Goal: Task Accomplishment & Management: Complete application form

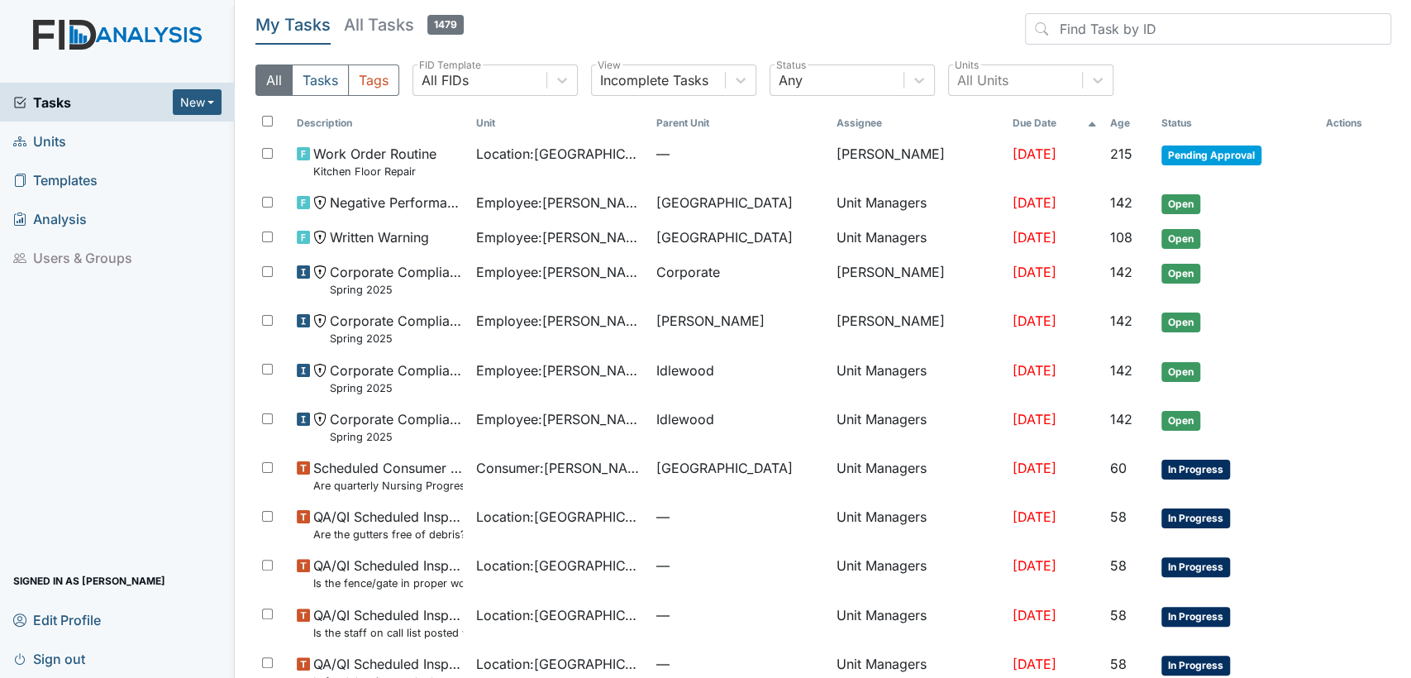
click at [65, 145] on link "Units" at bounding box center [117, 141] width 235 height 39
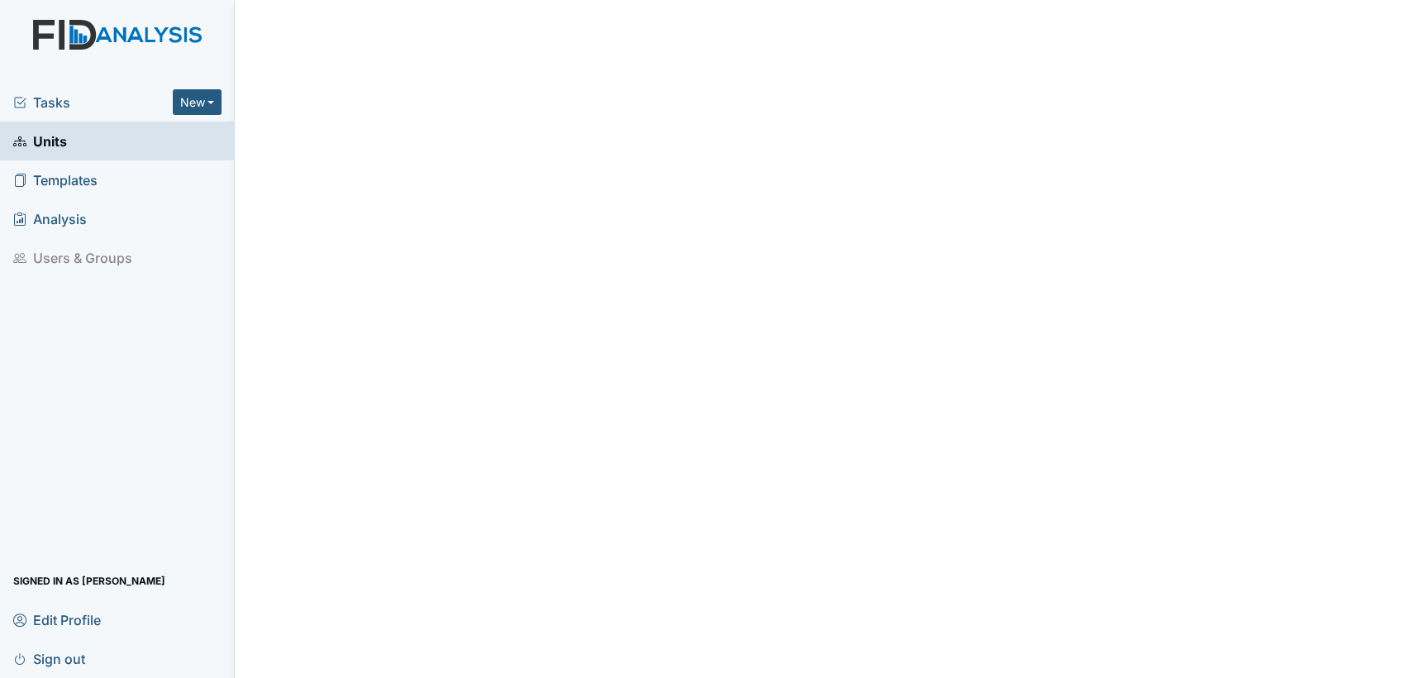
click at [108, 141] on link "Units" at bounding box center [117, 141] width 235 height 39
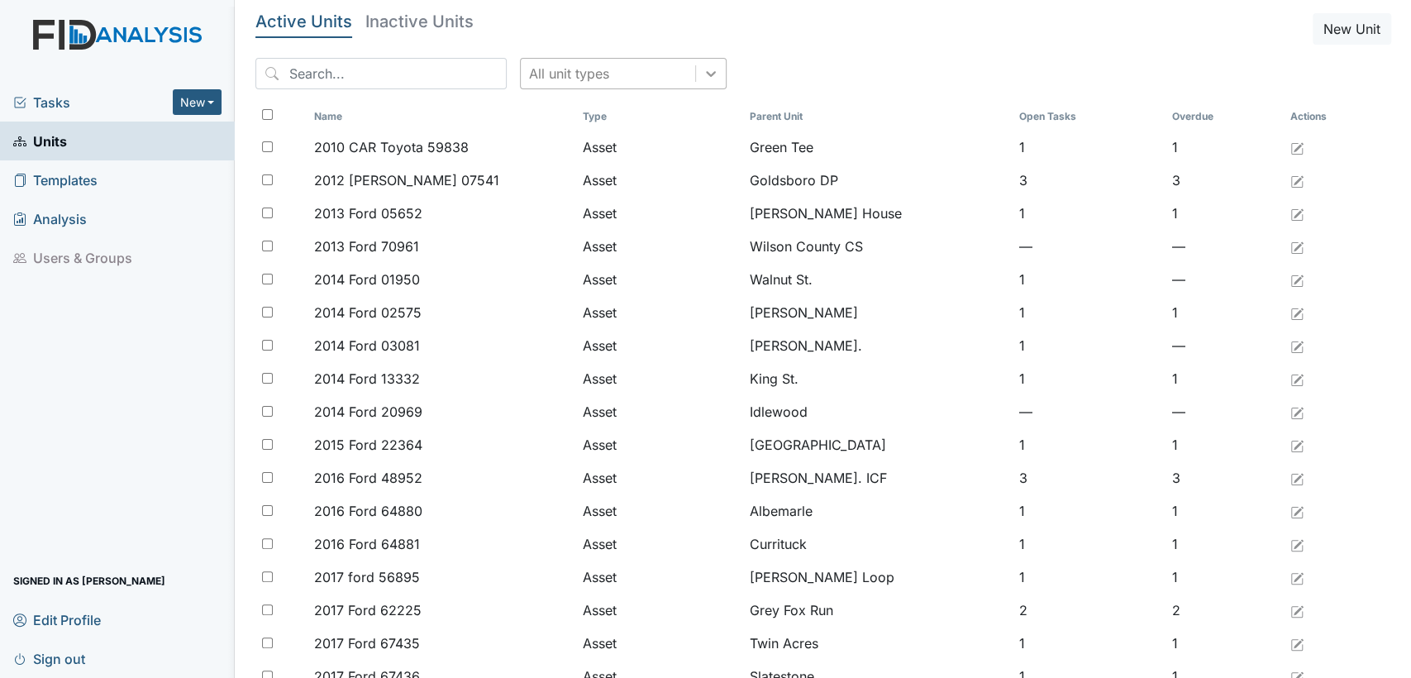
click at [696, 87] on div at bounding box center [711, 74] width 30 height 30
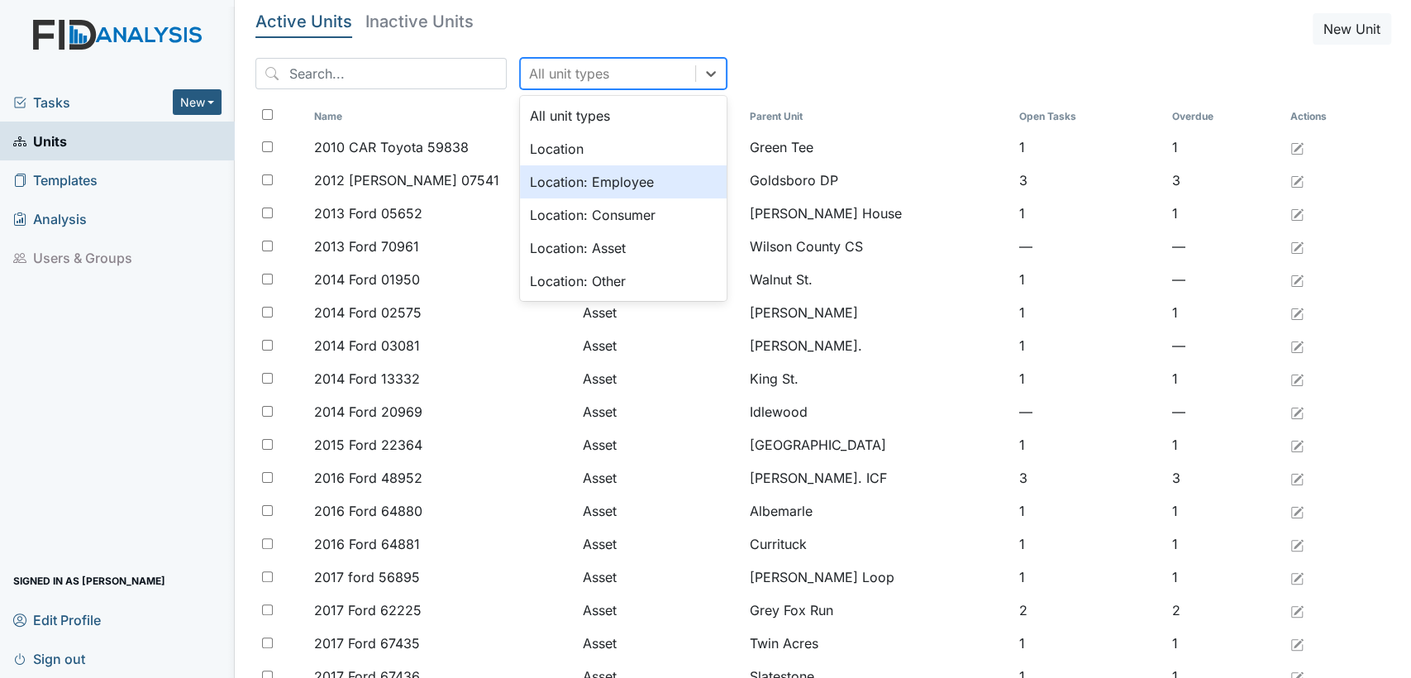
click at [634, 184] on div "Location: Employee" at bounding box center [623, 181] width 207 height 33
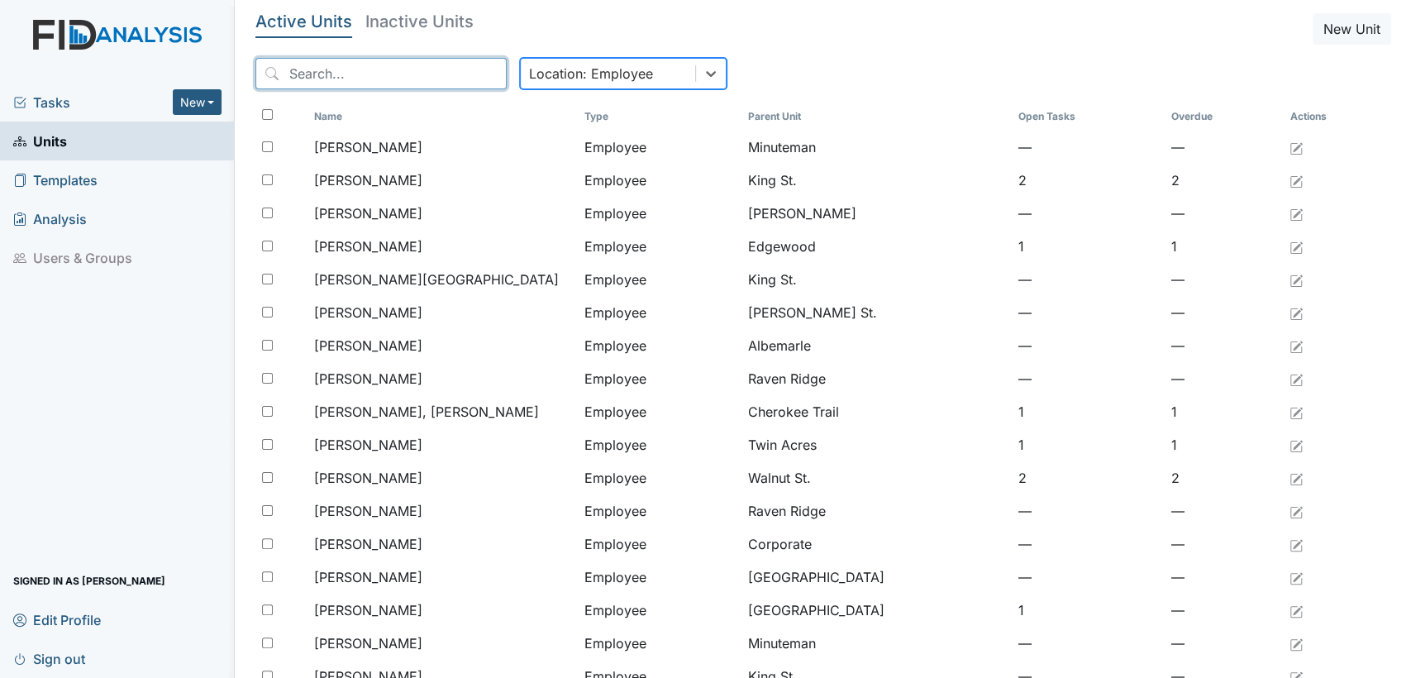
click at [421, 70] on input "search" at bounding box center [381, 73] width 251 height 31
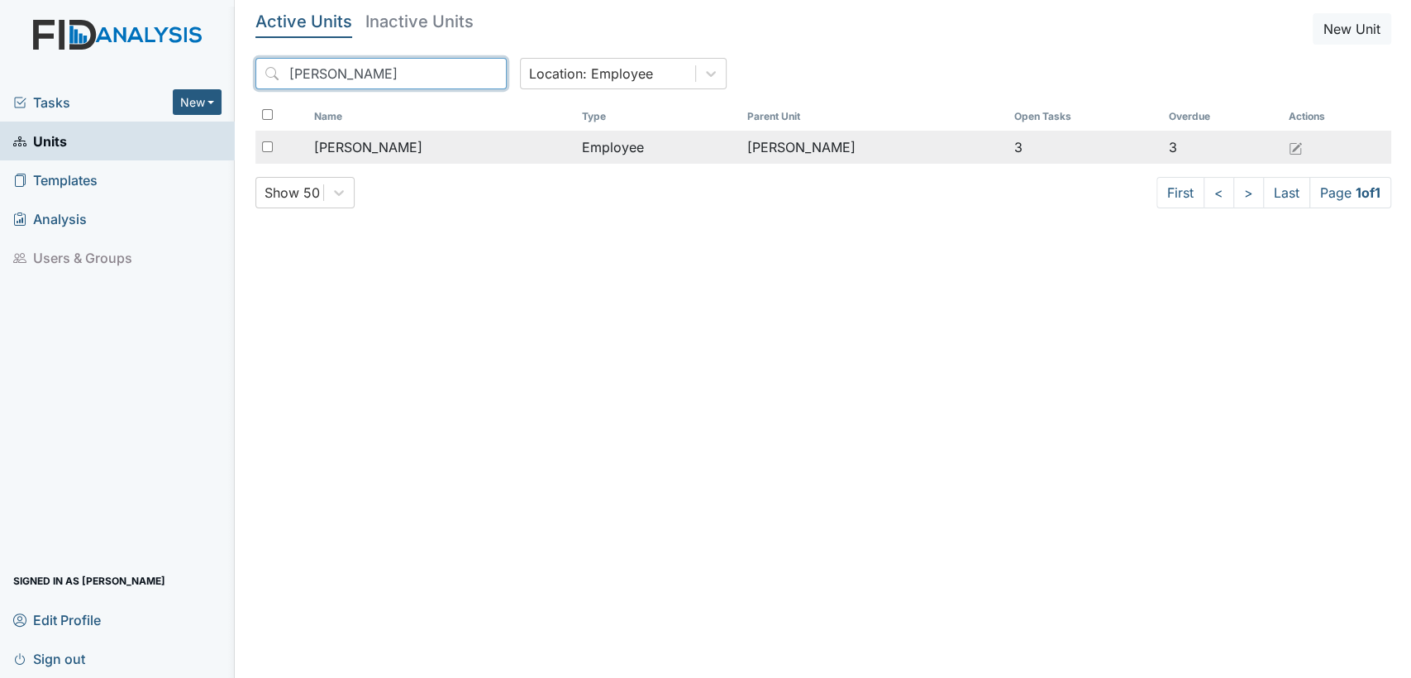
type input "tillery"
click at [547, 150] on div "Tillery, Renada" at bounding box center [441, 147] width 254 height 20
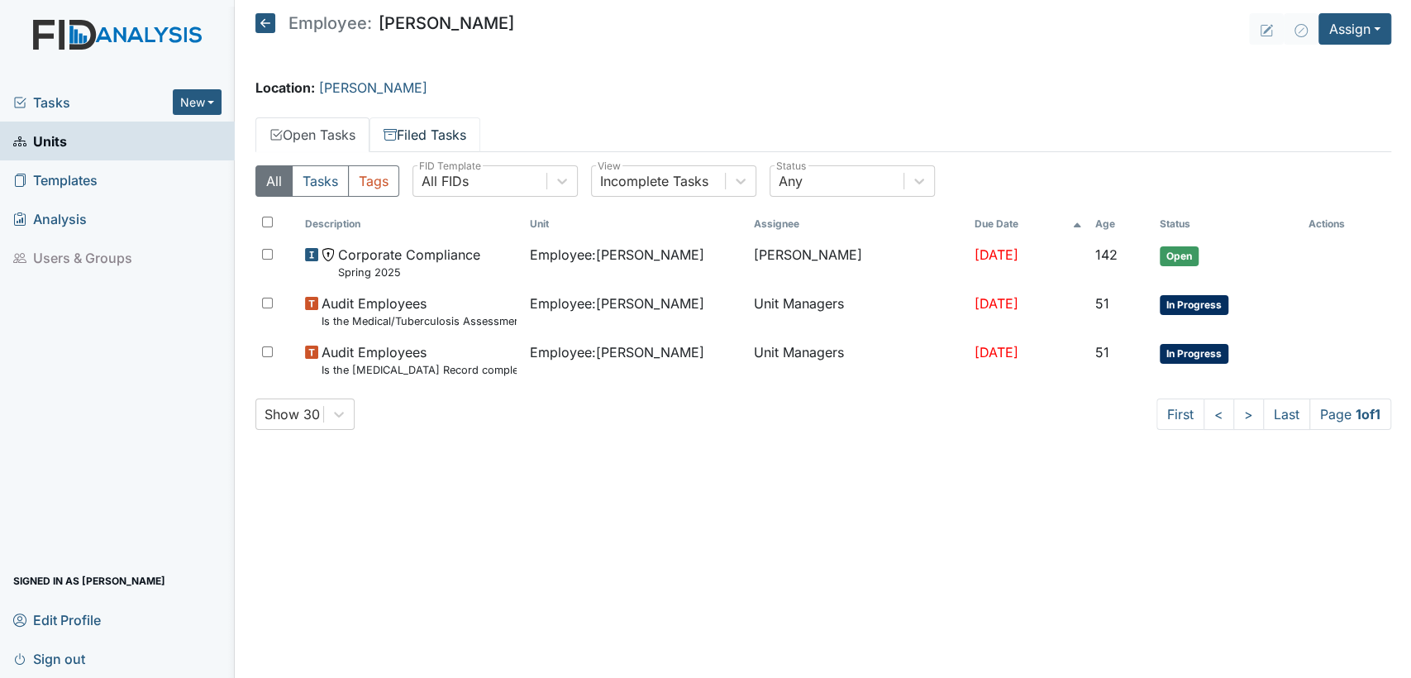
click at [451, 129] on link "Filed Tasks" at bounding box center [425, 134] width 111 height 35
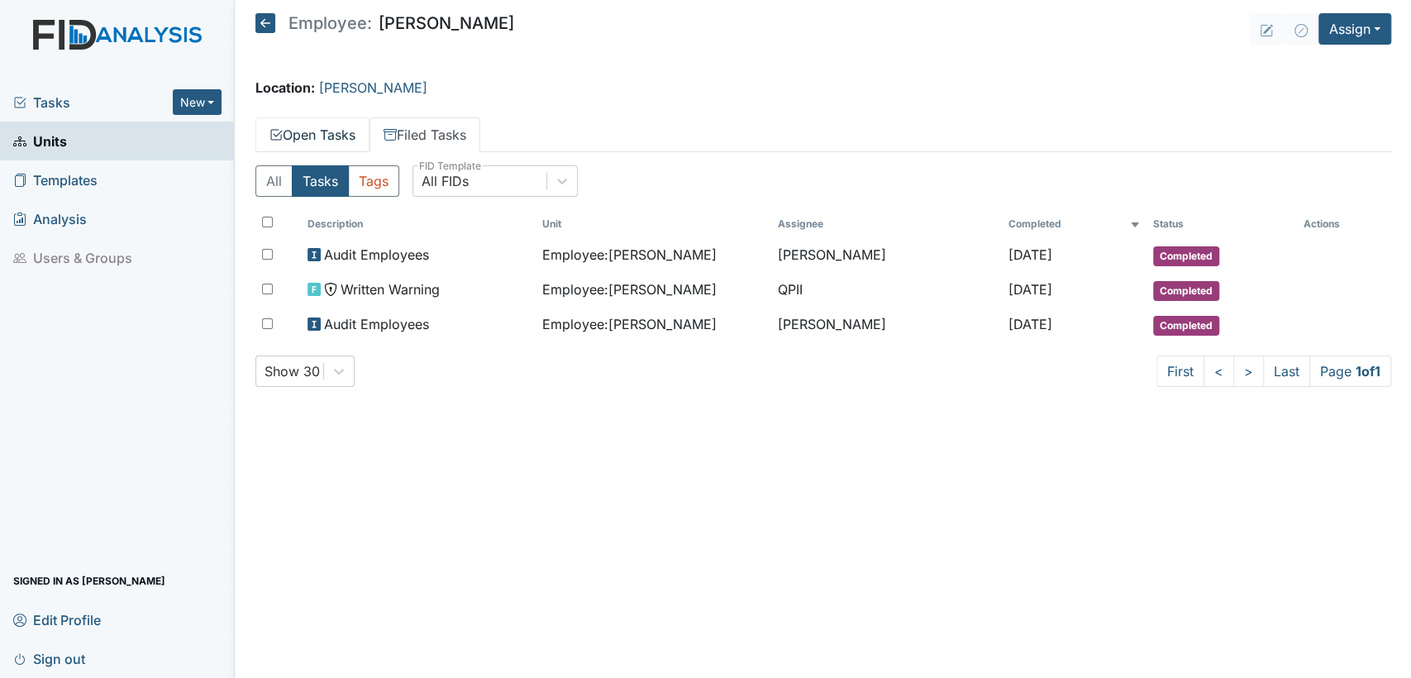
click at [345, 141] on link "Open Tasks" at bounding box center [313, 134] width 114 height 35
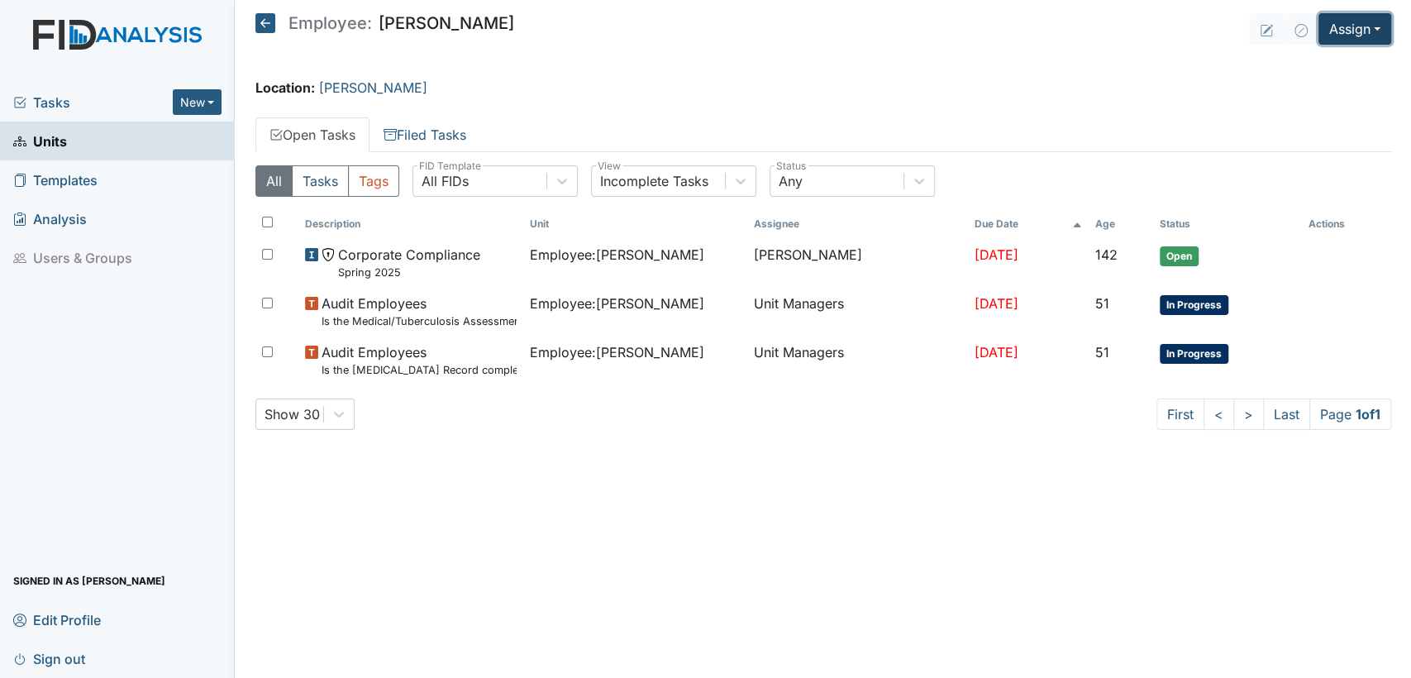
click at [1378, 39] on button "Assign" at bounding box center [1355, 28] width 73 height 31
click at [1349, 68] on link "Assign Form" at bounding box center [1316, 67] width 149 height 26
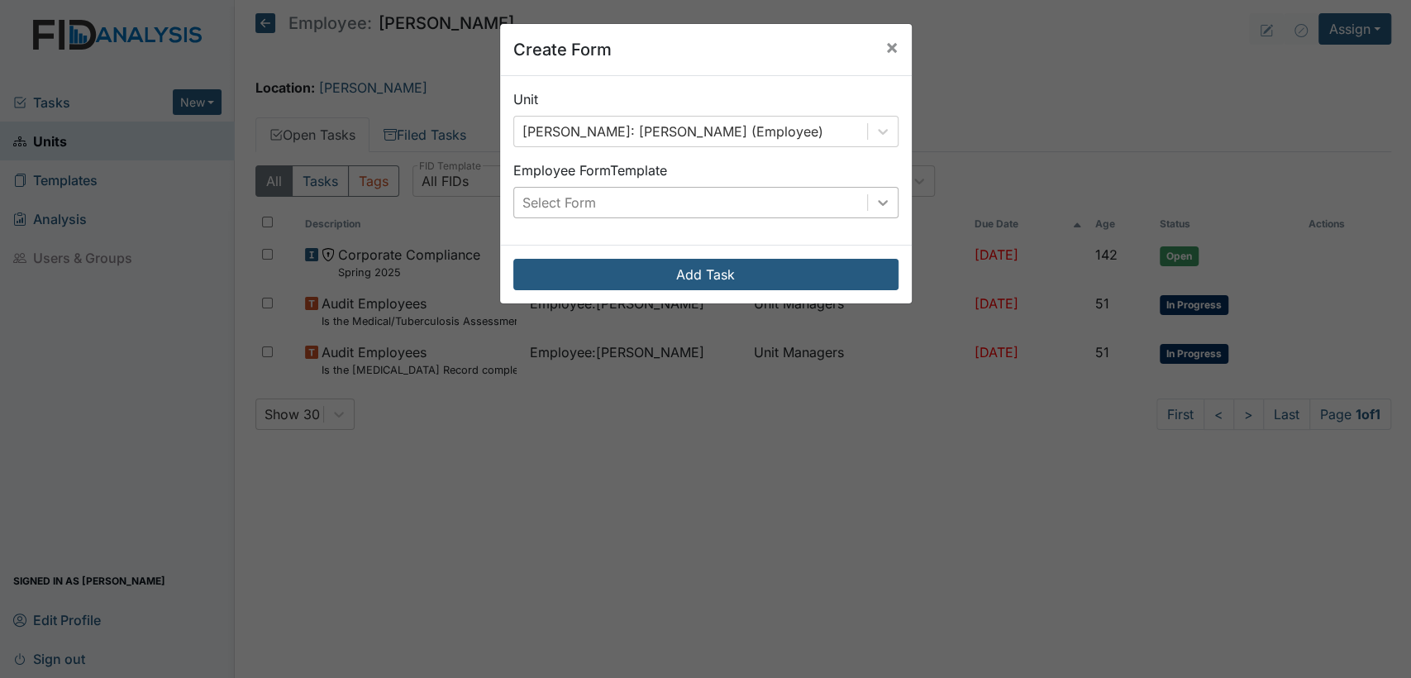
click at [886, 209] on div at bounding box center [883, 203] width 30 height 30
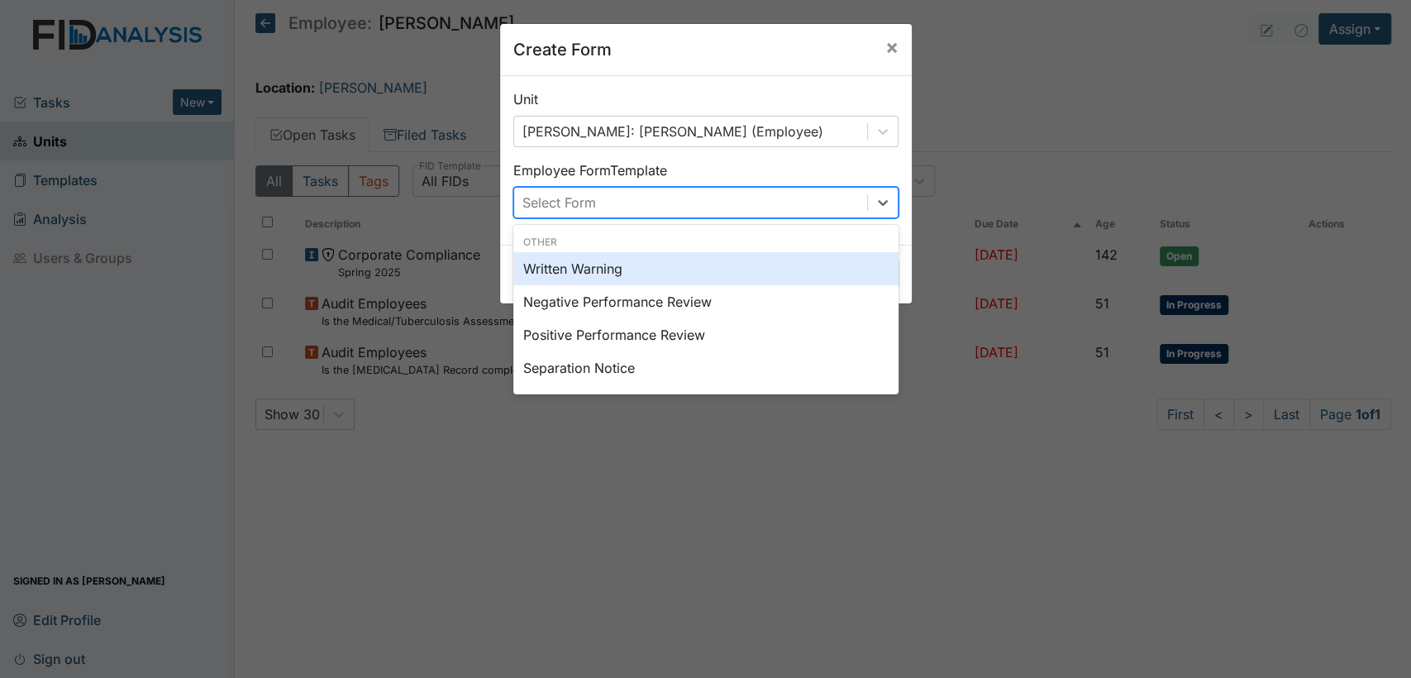
click at [725, 283] on div "Written Warning" at bounding box center [705, 268] width 385 height 33
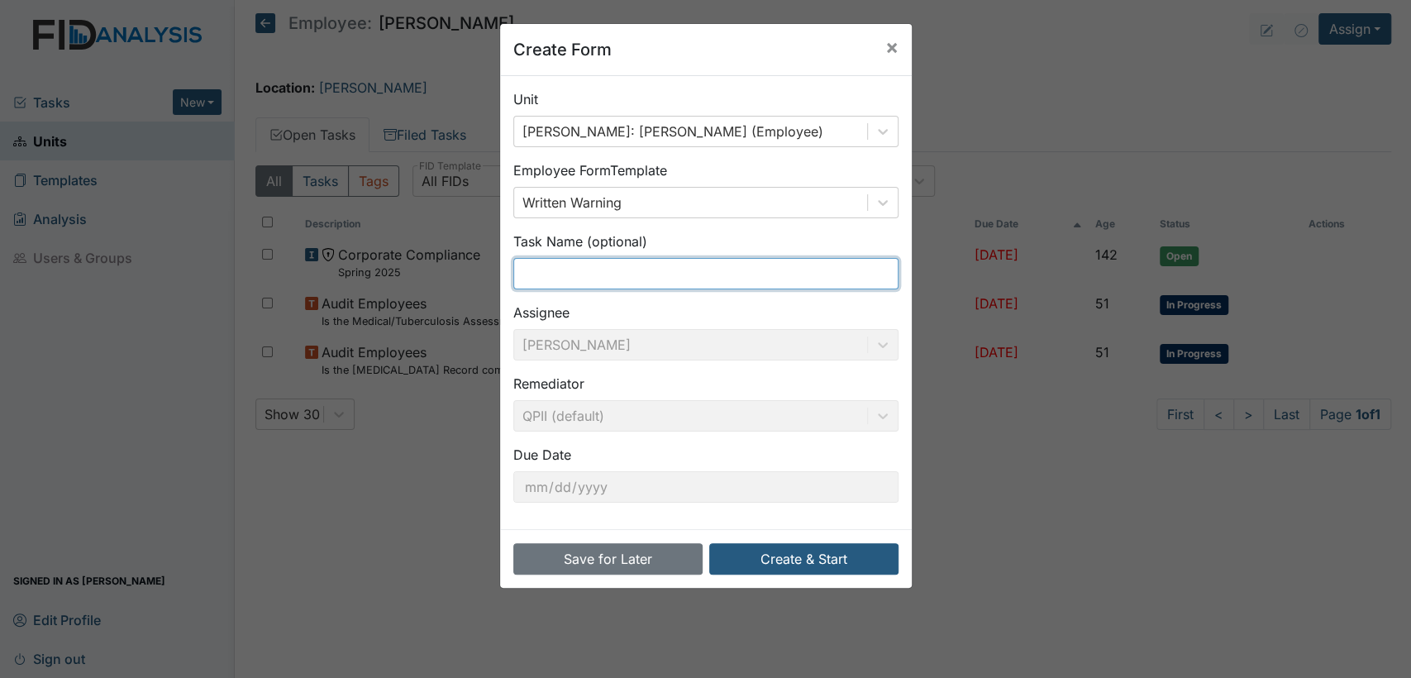
click at [741, 273] on input "text" at bounding box center [705, 273] width 385 height 31
type input "Med error Aug 23 2025"
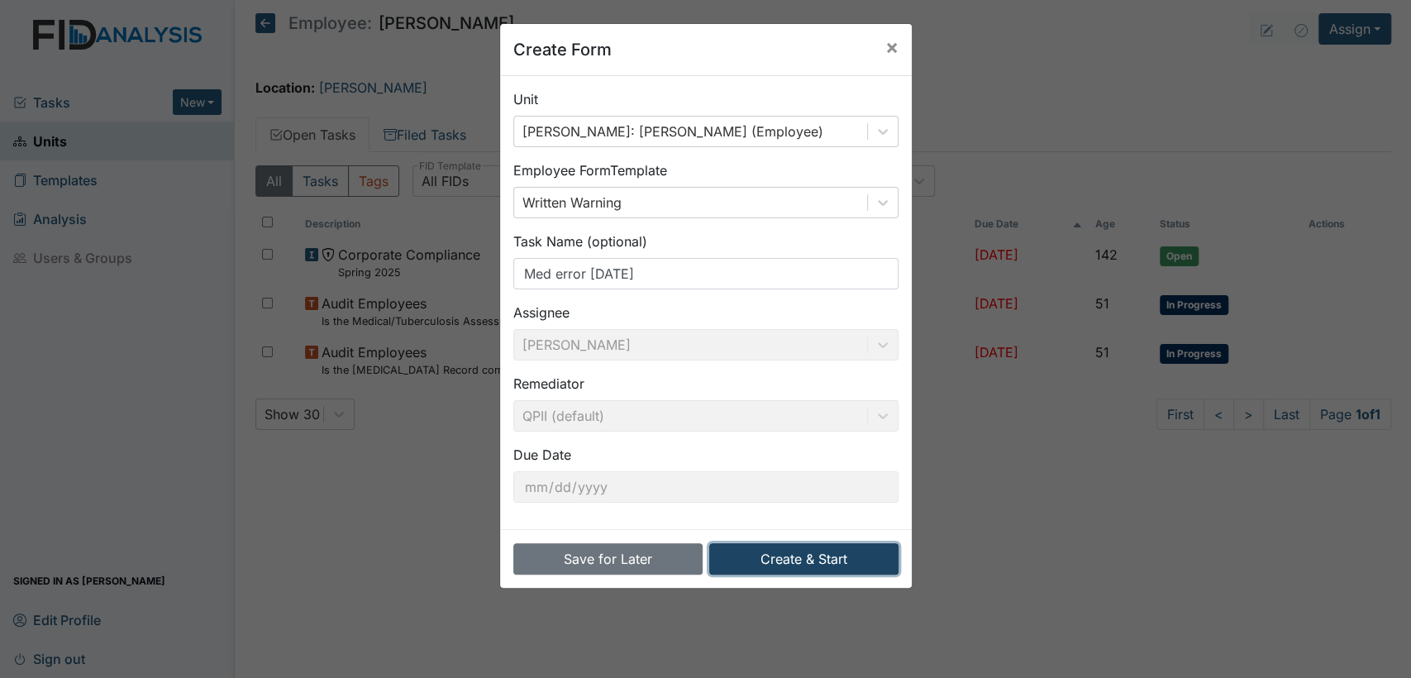
click at [814, 553] on button "Create & Start" at bounding box center [803, 558] width 189 height 31
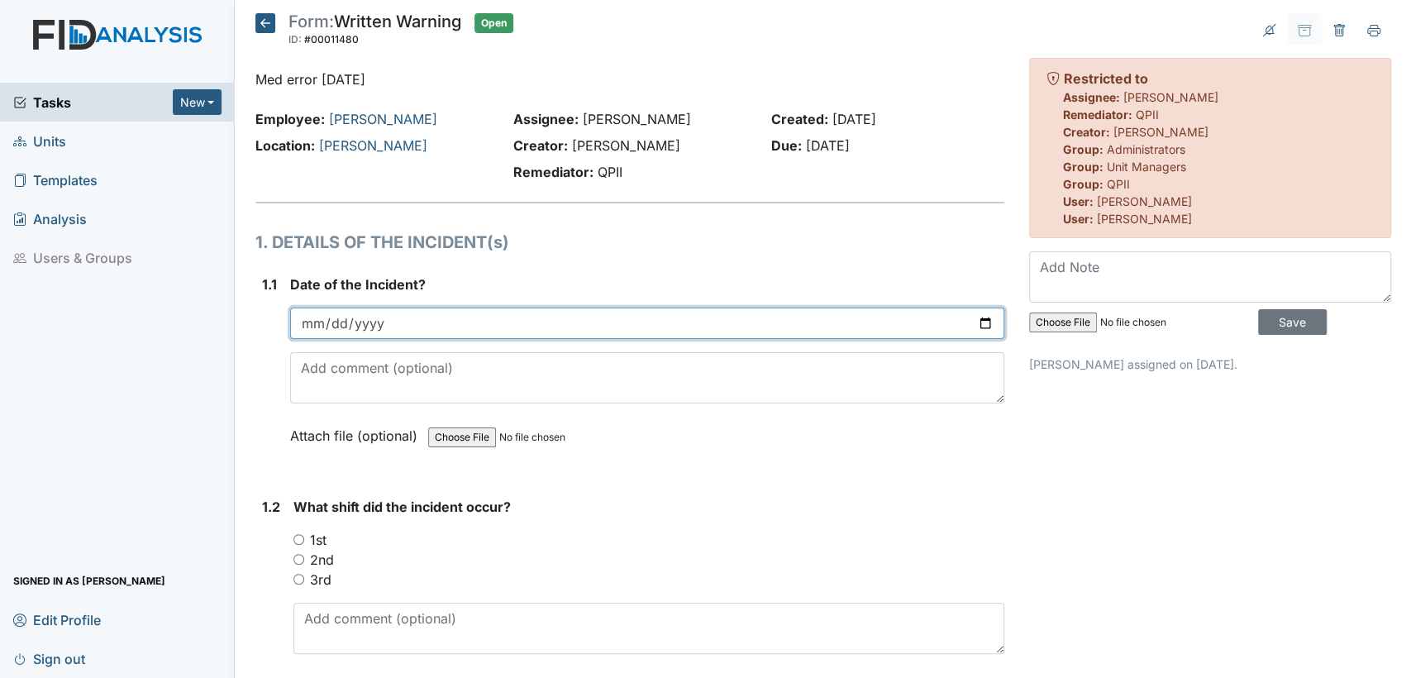
click at [976, 326] on input "date" at bounding box center [647, 323] width 714 height 31
type input "2025-08-23"
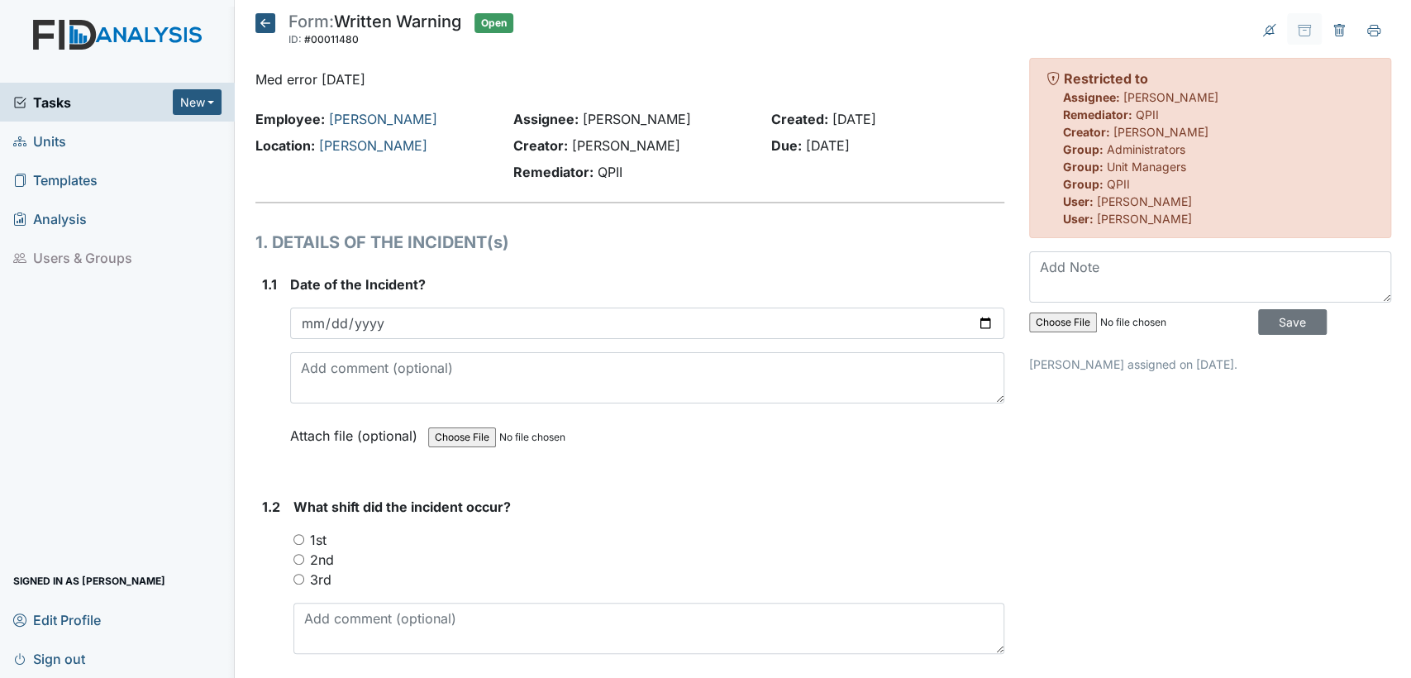
click at [299, 535] on input "1st" at bounding box center [299, 539] width 11 height 11
radio input "true"
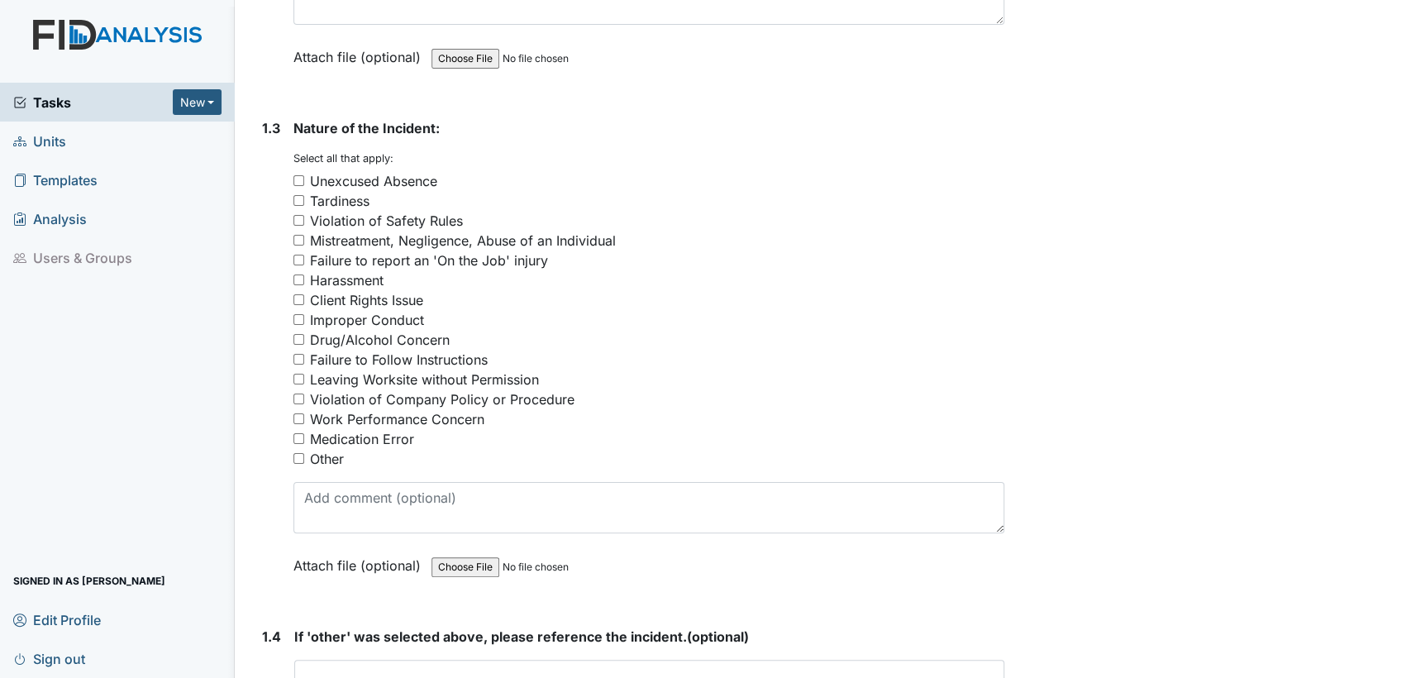
scroll to position [657, 0]
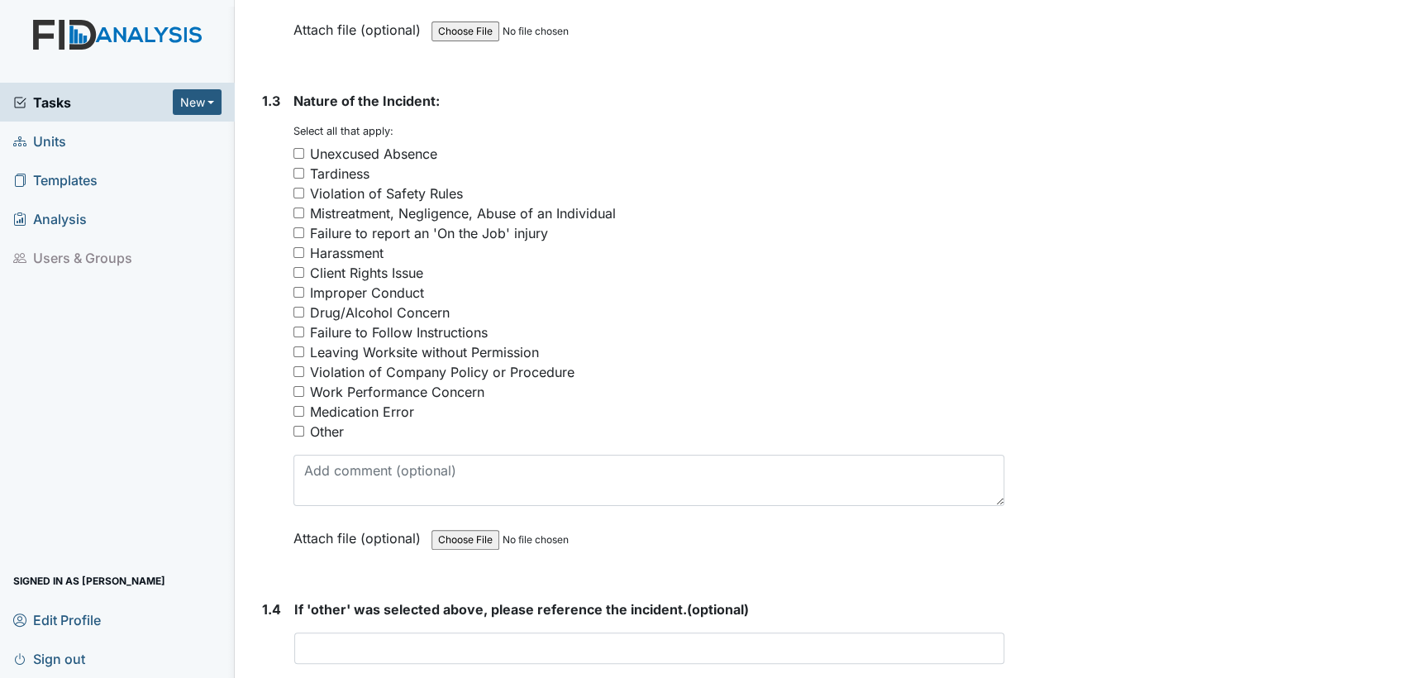
click at [298, 410] on input "Medication Error" at bounding box center [299, 411] width 11 height 11
checkbox input "true"
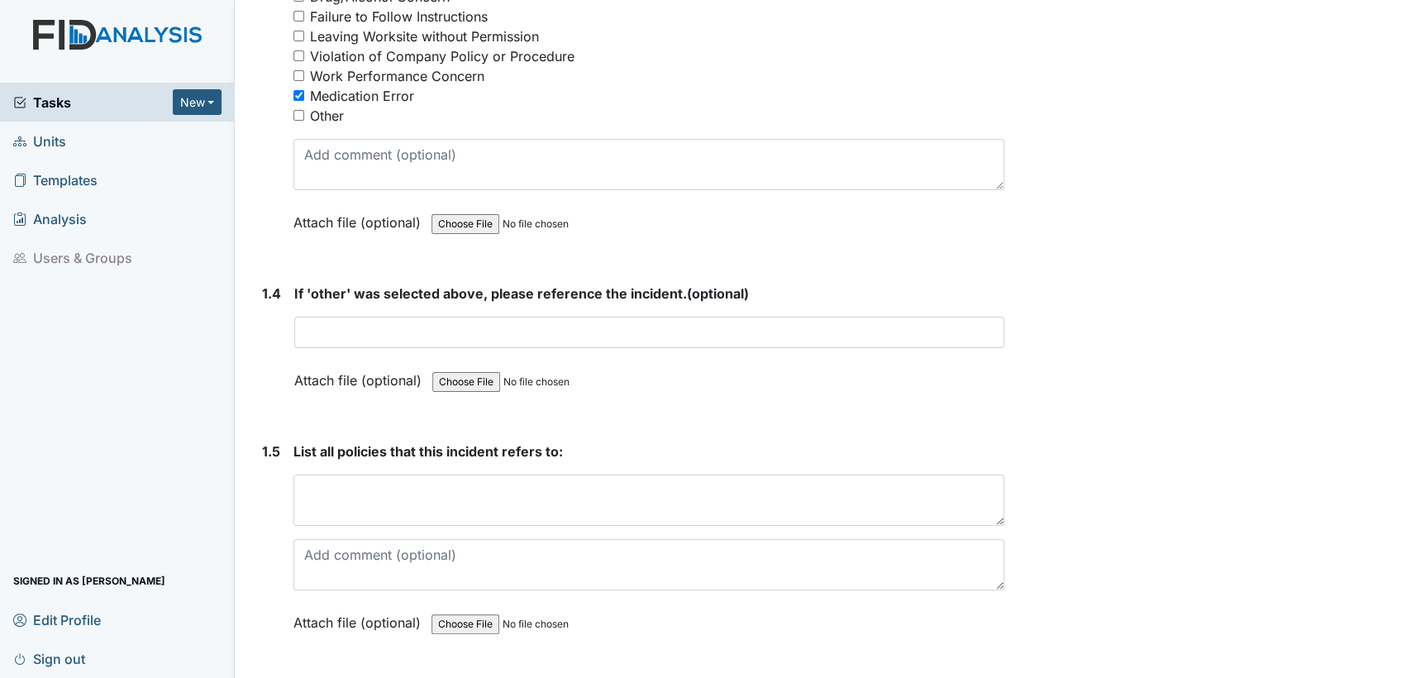
scroll to position [1023, 0]
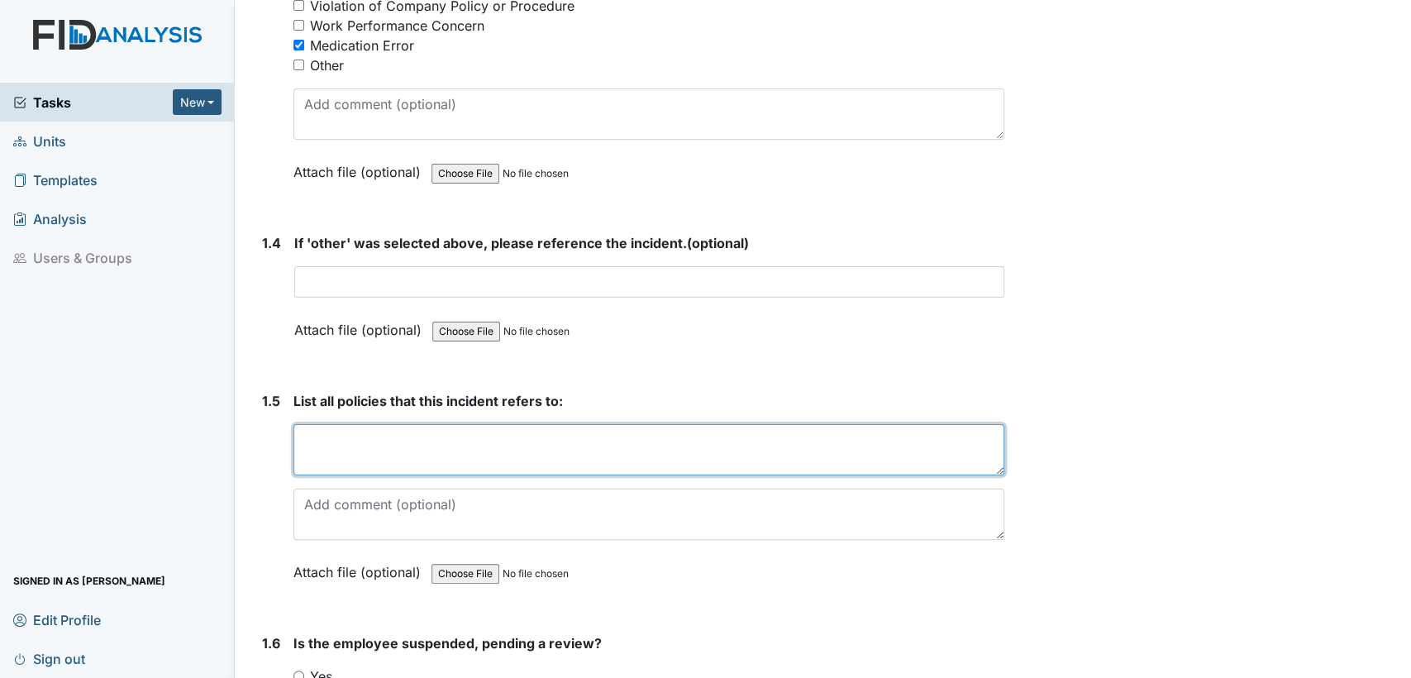
click at [566, 456] on textarea at bounding box center [649, 449] width 711 height 51
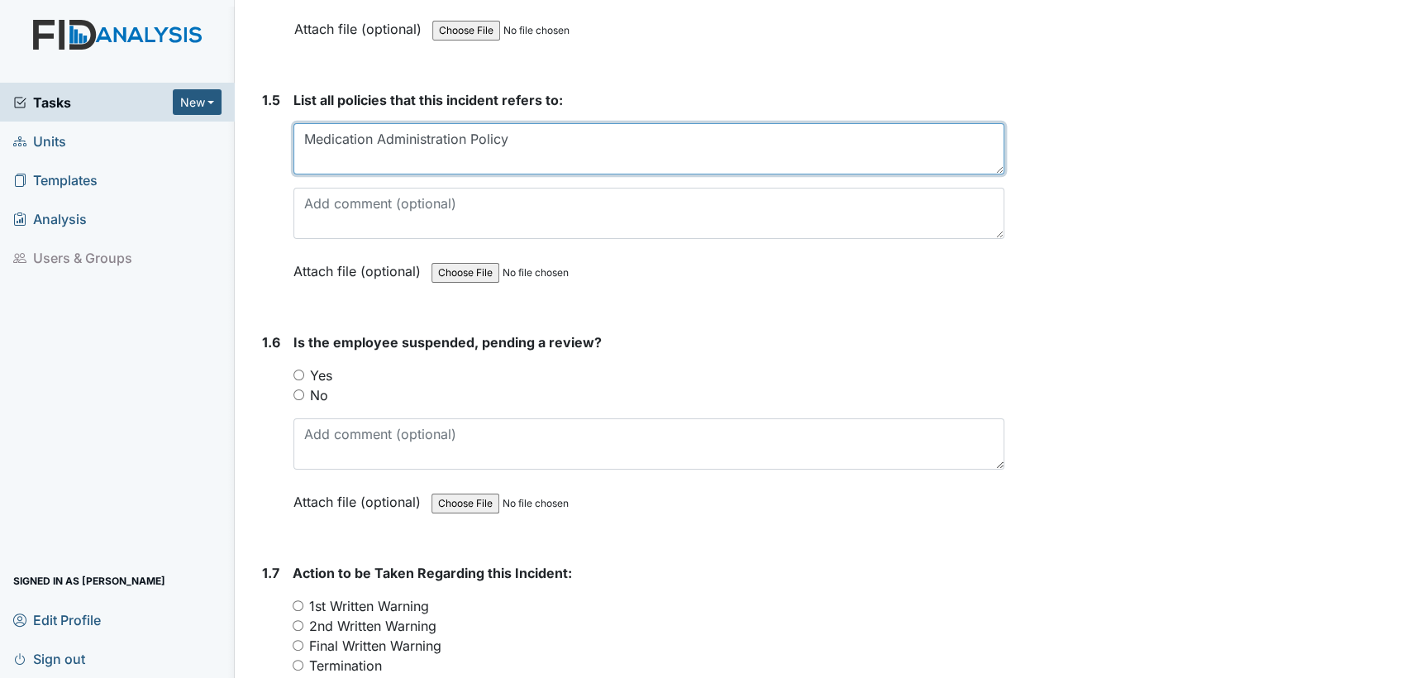
scroll to position [1355, 0]
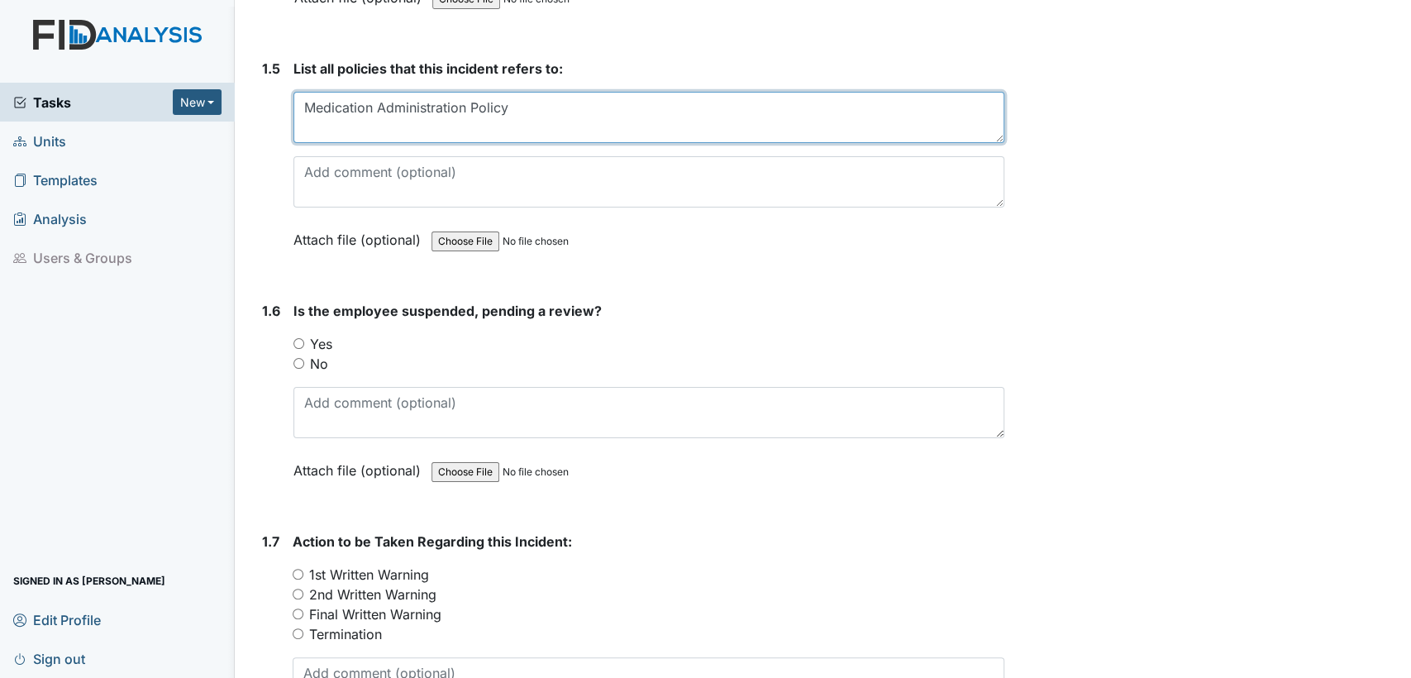
type textarea "Medication Administration Policy"
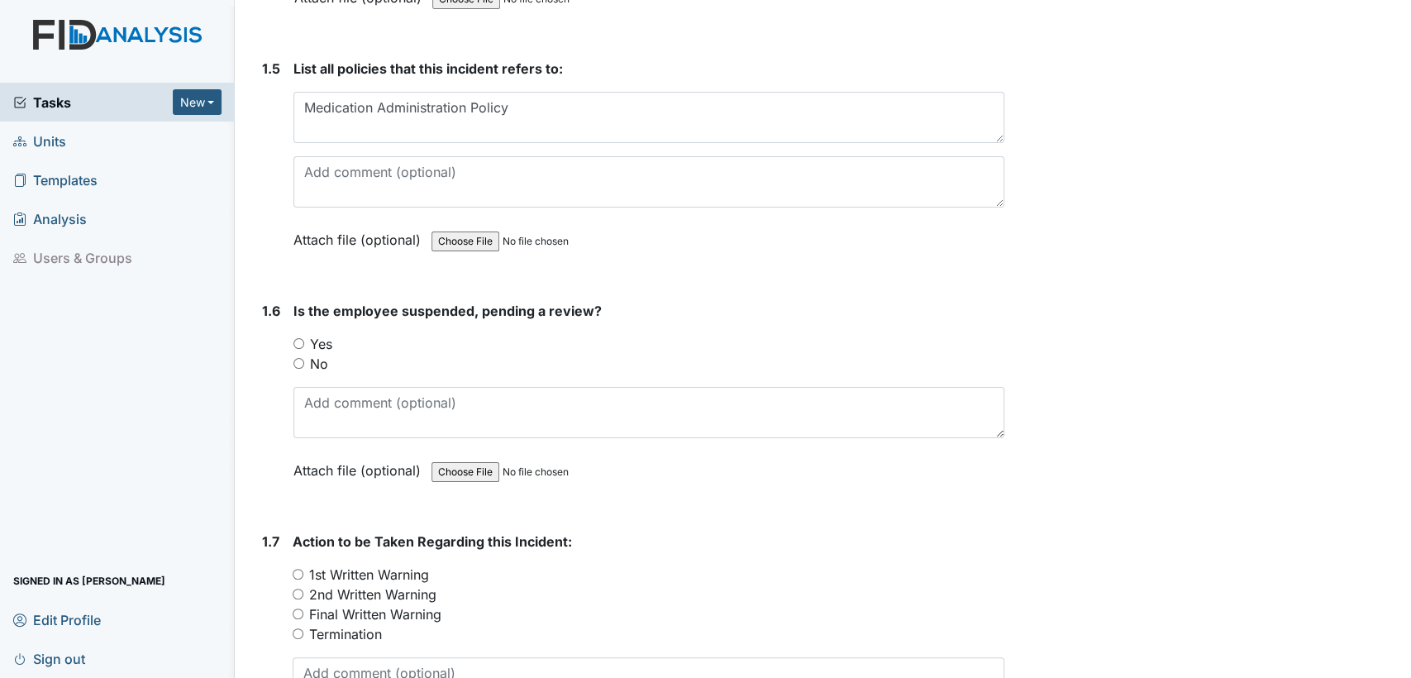
click at [294, 362] on input "No" at bounding box center [299, 363] width 11 height 11
radio input "true"
click at [294, 589] on input "2nd Written Warning" at bounding box center [298, 594] width 11 height 11
radio input "true"
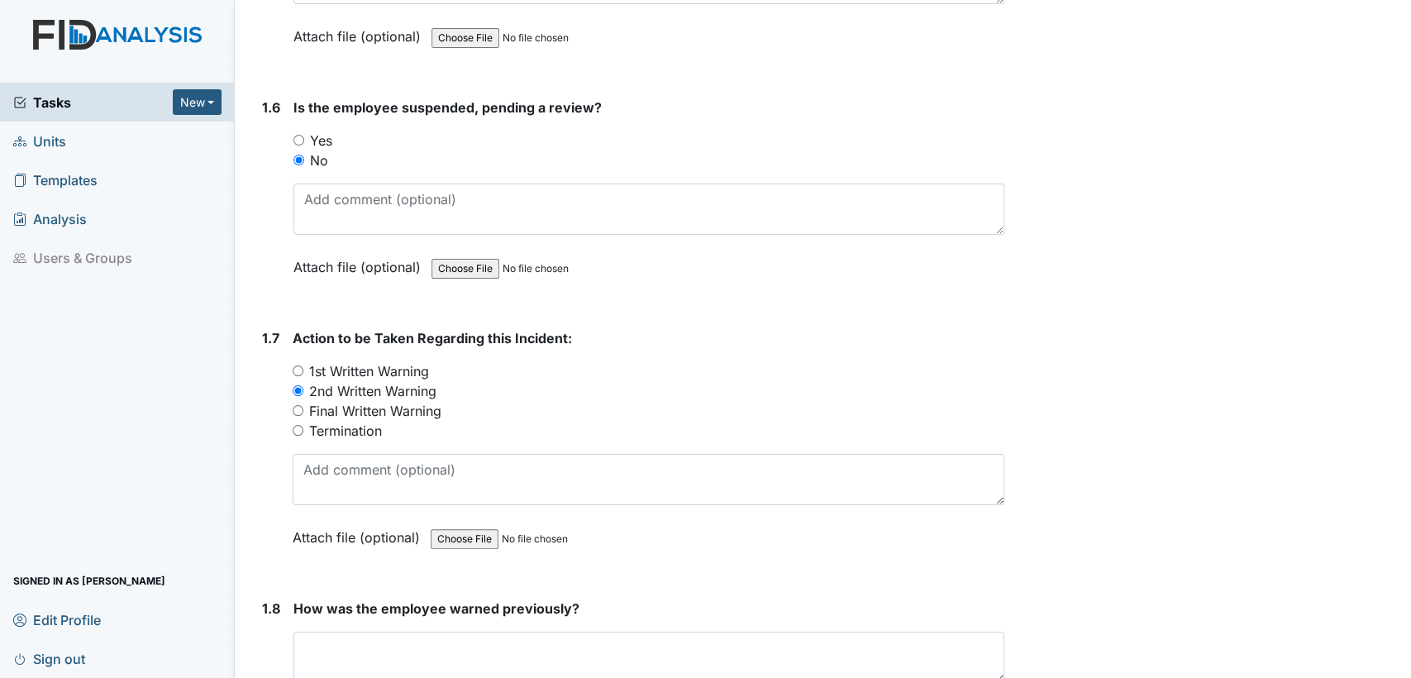
scroll to position [1667, 0]
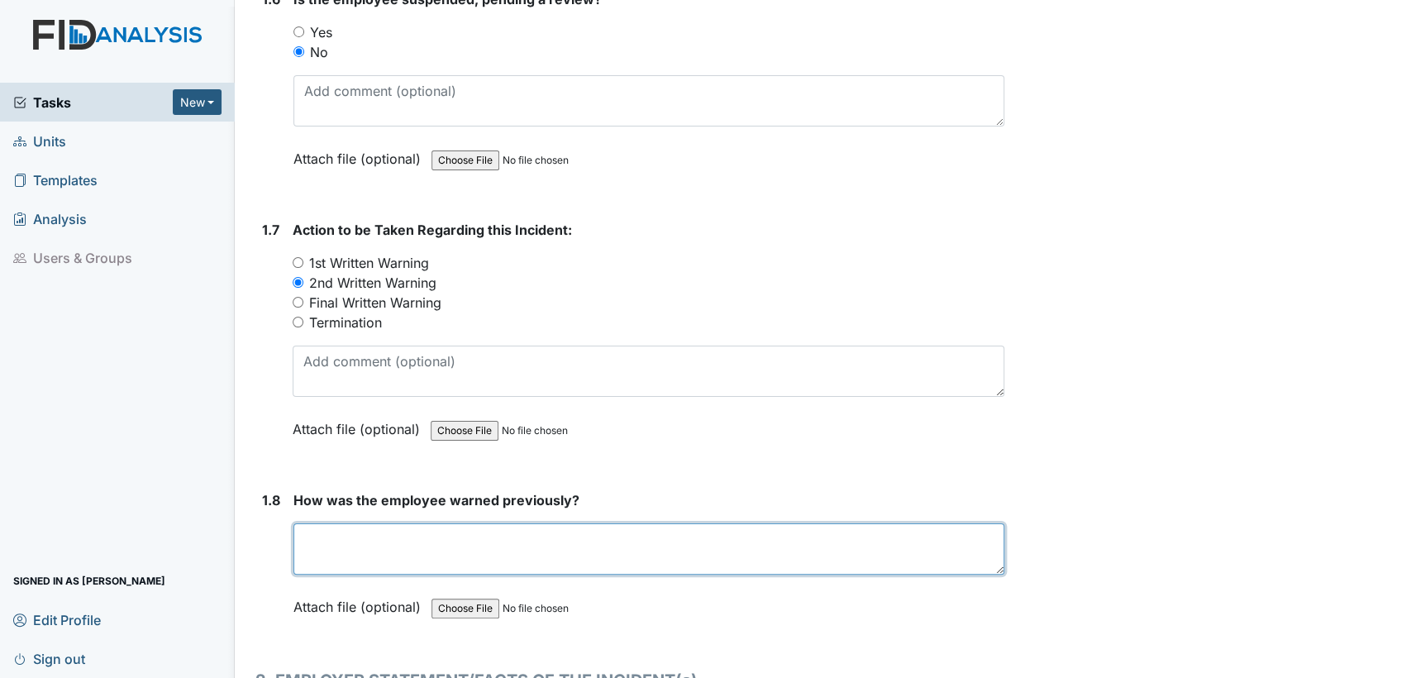
click at [604, 544] on textarea at bounding box center [649, 548] width 711 height 51
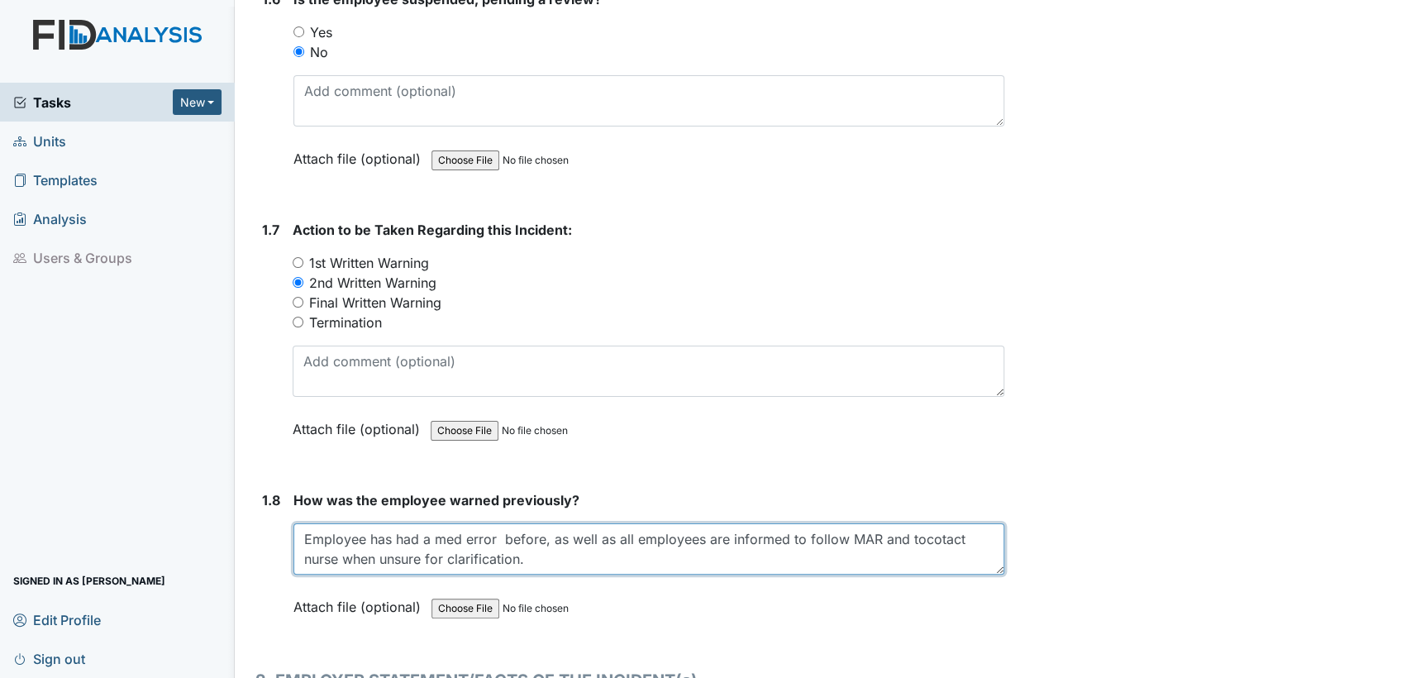
click at [911, 536] on textarea "Employee has had a med error before, as well as all employees are informed to f…" at bounding box center [649, 548] width 711 height 51
drag, startPoint x: 915, startPoint y: 532, endPoint x: 915, endPoint y: 547, distance: 14.9
click at [915, 533] on textarea "Employee has had a med error before, as well as all employees are informed to f…" at bounding box center [649, 548] width 711 height 51
click at [935, 533] on textarea "Employee has had a med error before, as well as all employees are informed to f…" at bounding box center [649, 548] width 711 height 51
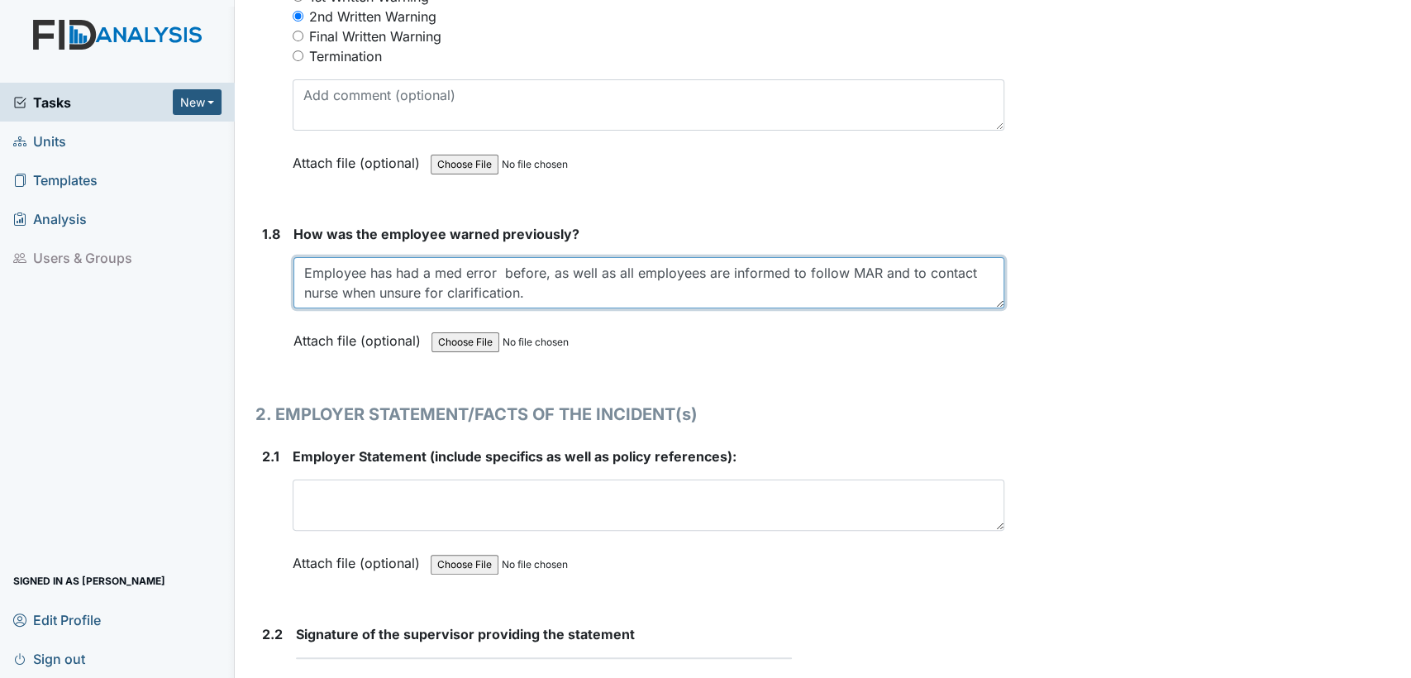
scroll to position [1952, 0]
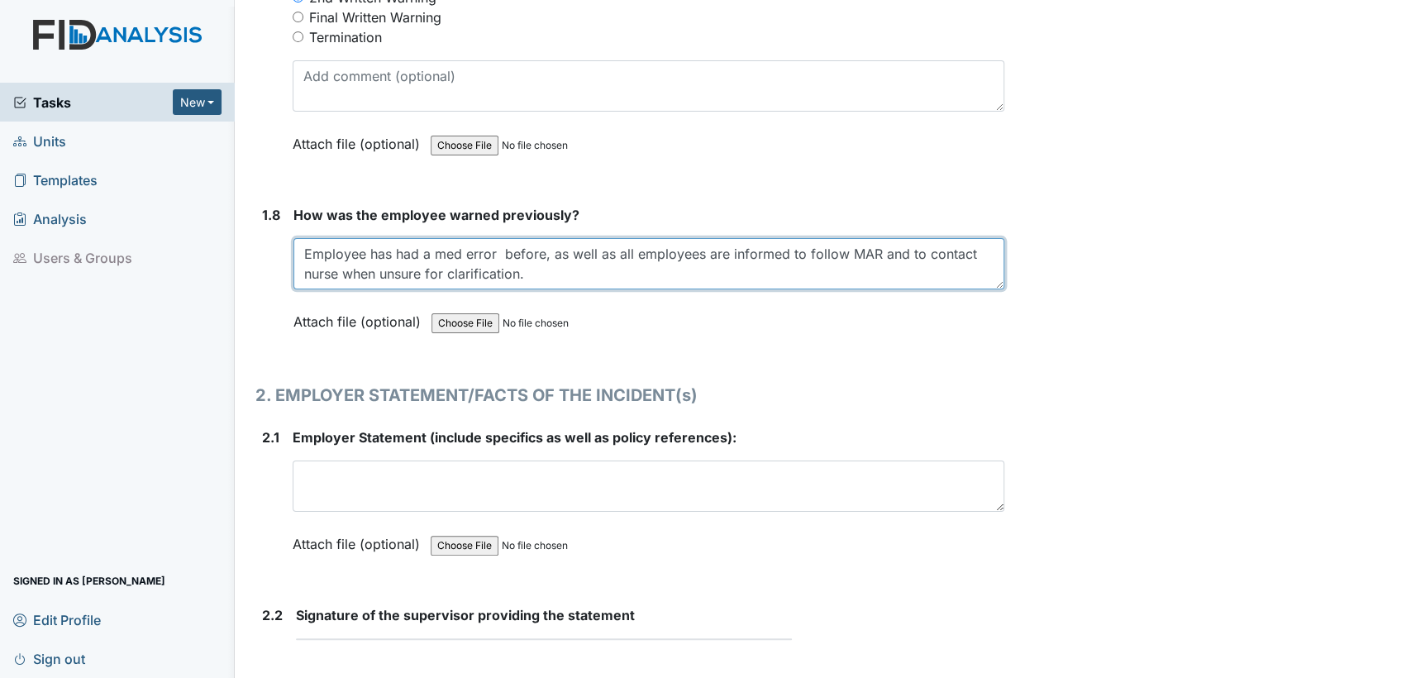
type textarea "Employee has had a med error before, as well as all employees are informed to f…"
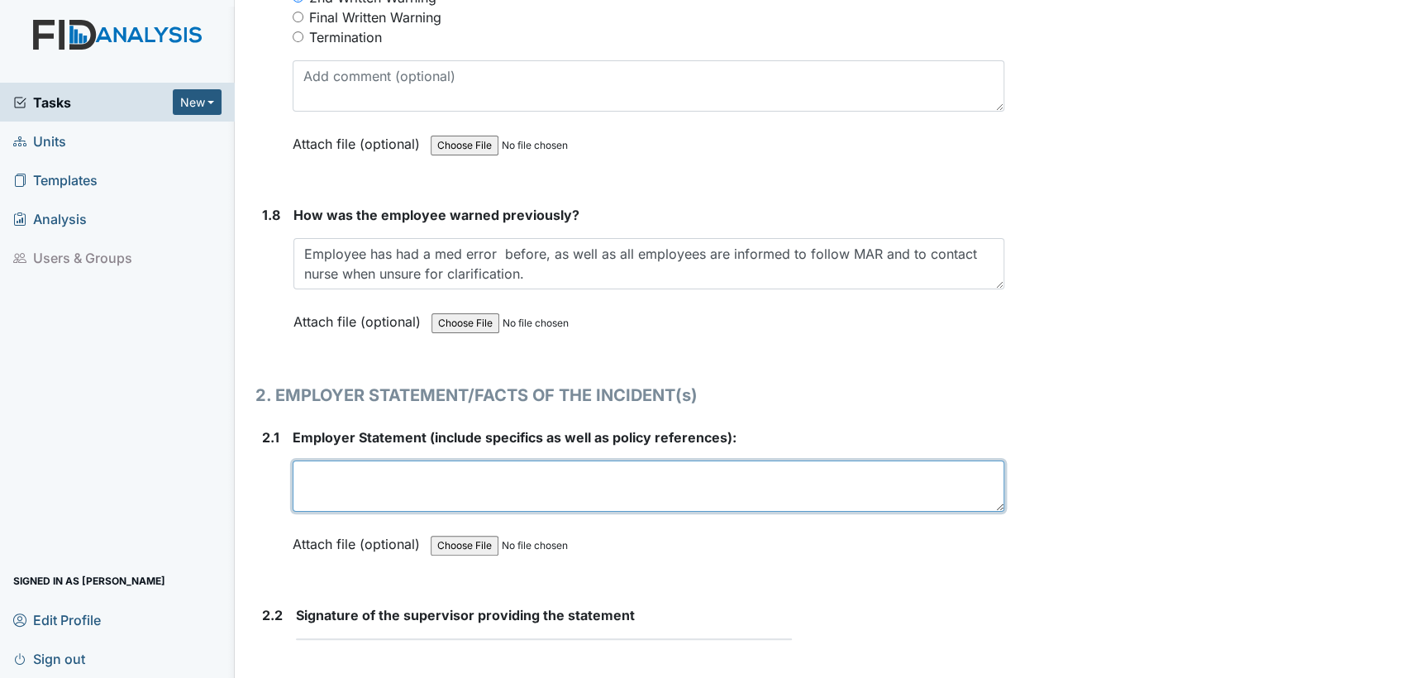
click at [361, 473] on textarea at bounding box center [649, 486] width 712 height 51
paste textarea "Staff were informed via Therap email message center and via MAR T-Log per ECU p…"
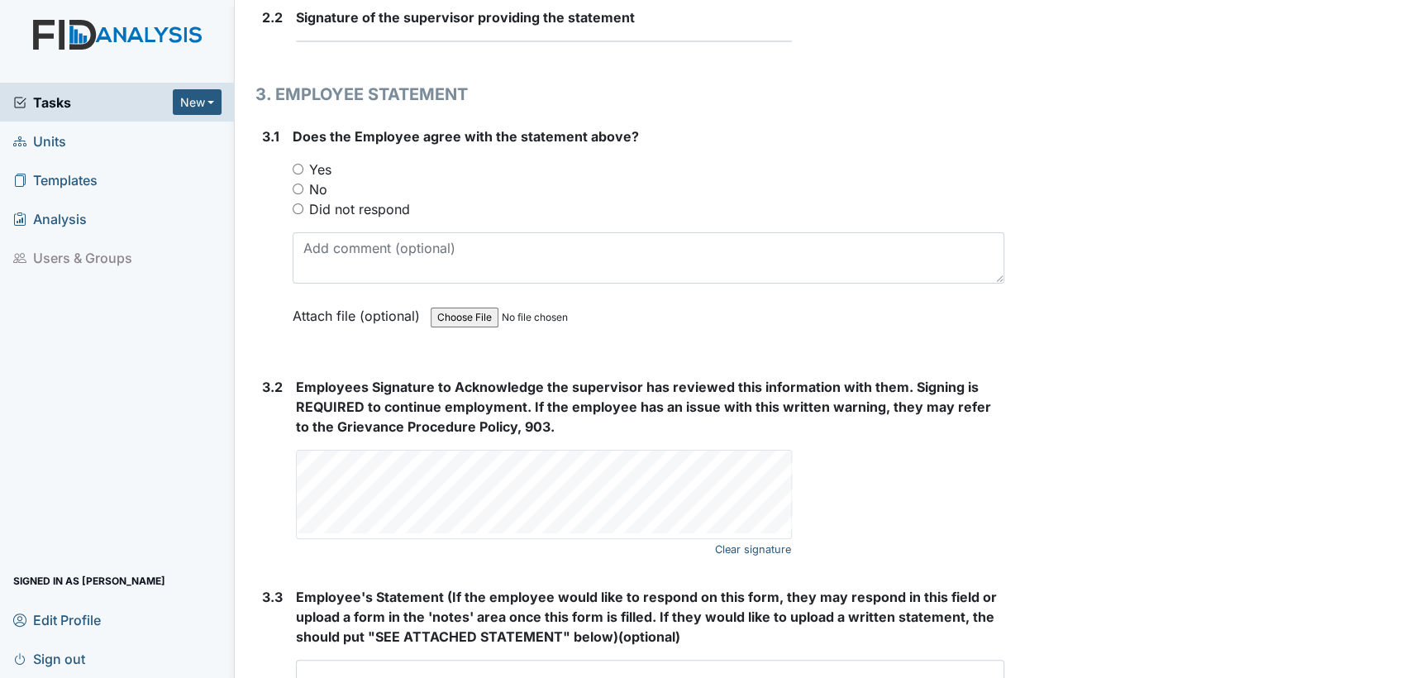
scroll to position [2539, 0]
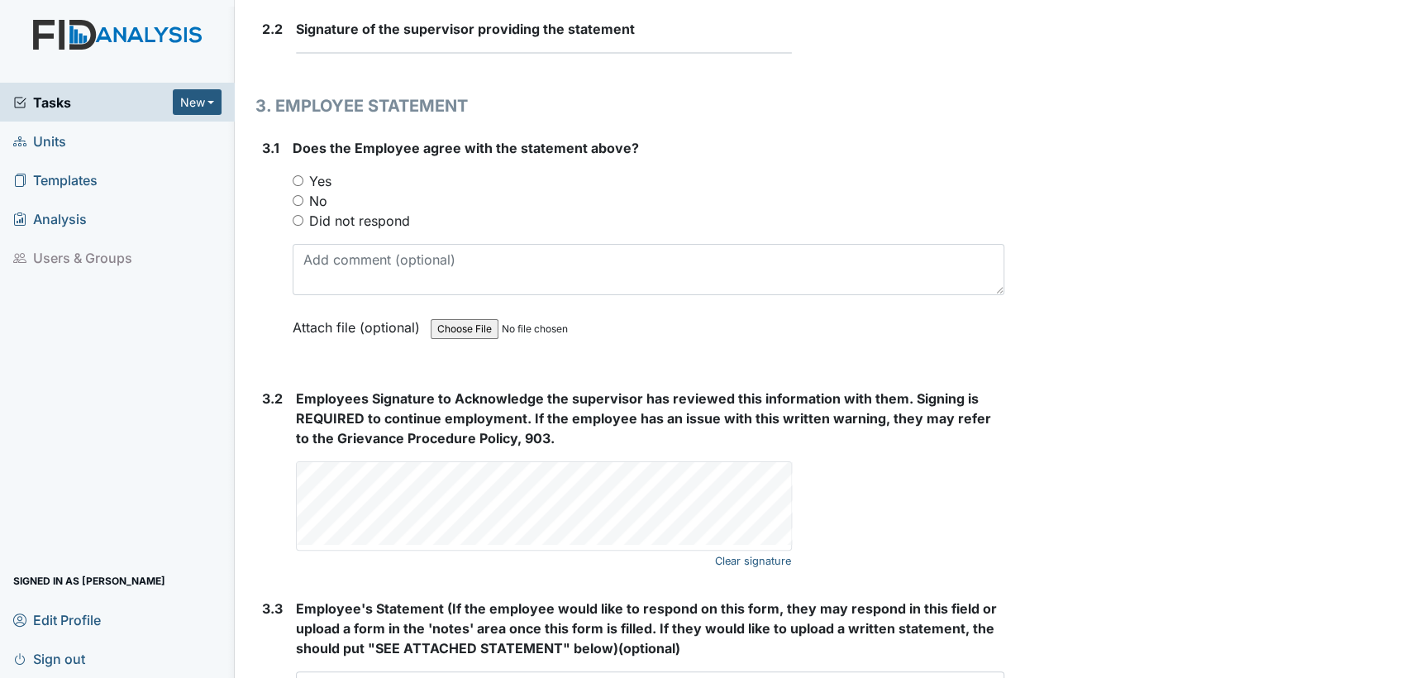
type textarea "Staff were informed via Therap email message center and via MAR T-Log per ECU p…"
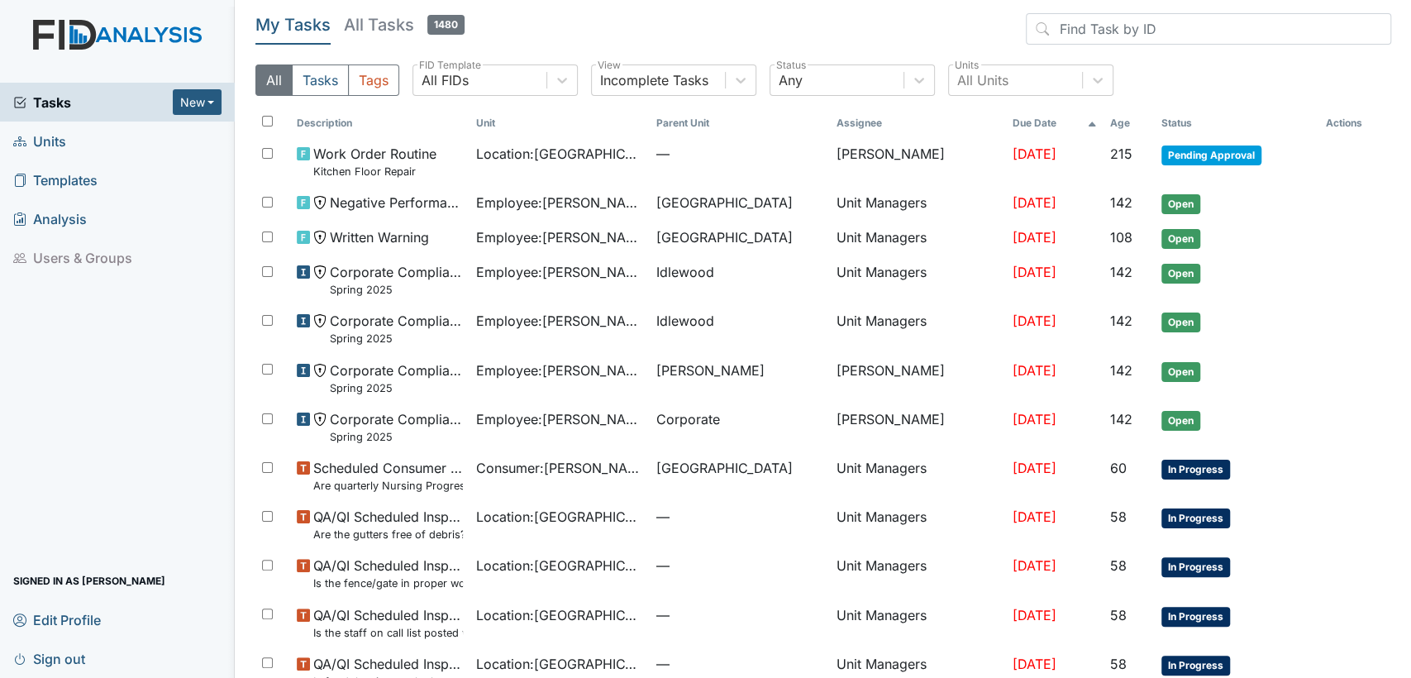
click at [100, 146] on link "Units" at bounding box center [117, 141] width 235 height 39
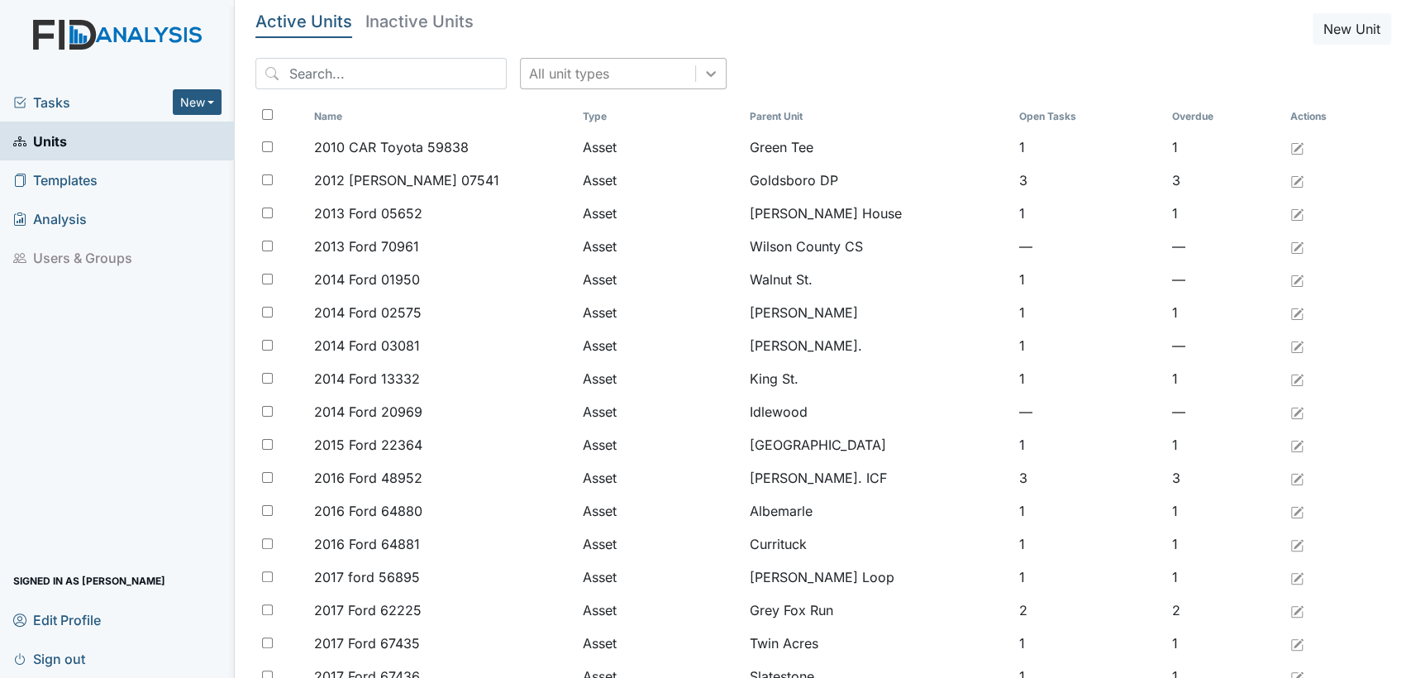
click at [703, 81] on icon at bounding box center [711, 73] width 17 height 17
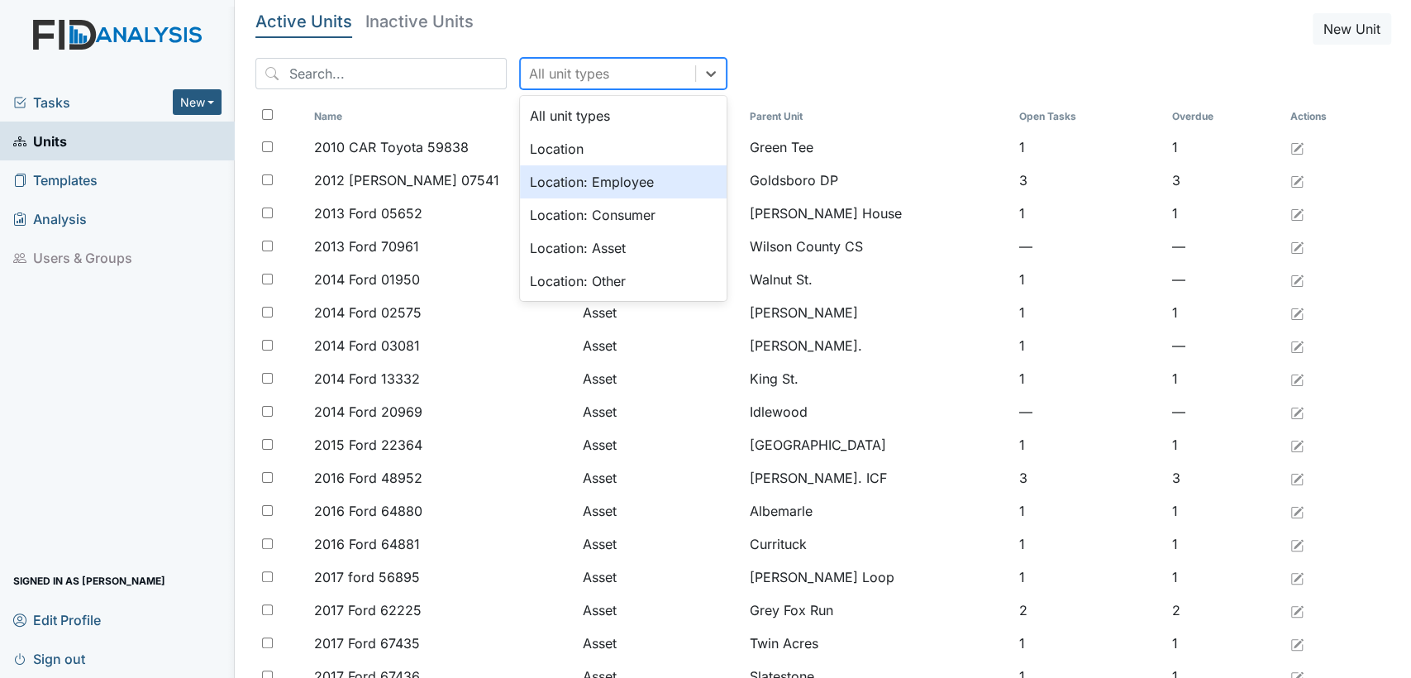
click at [566, 180] on div "Location: Employee" at bounding box center [623, 181] width 207 height 33
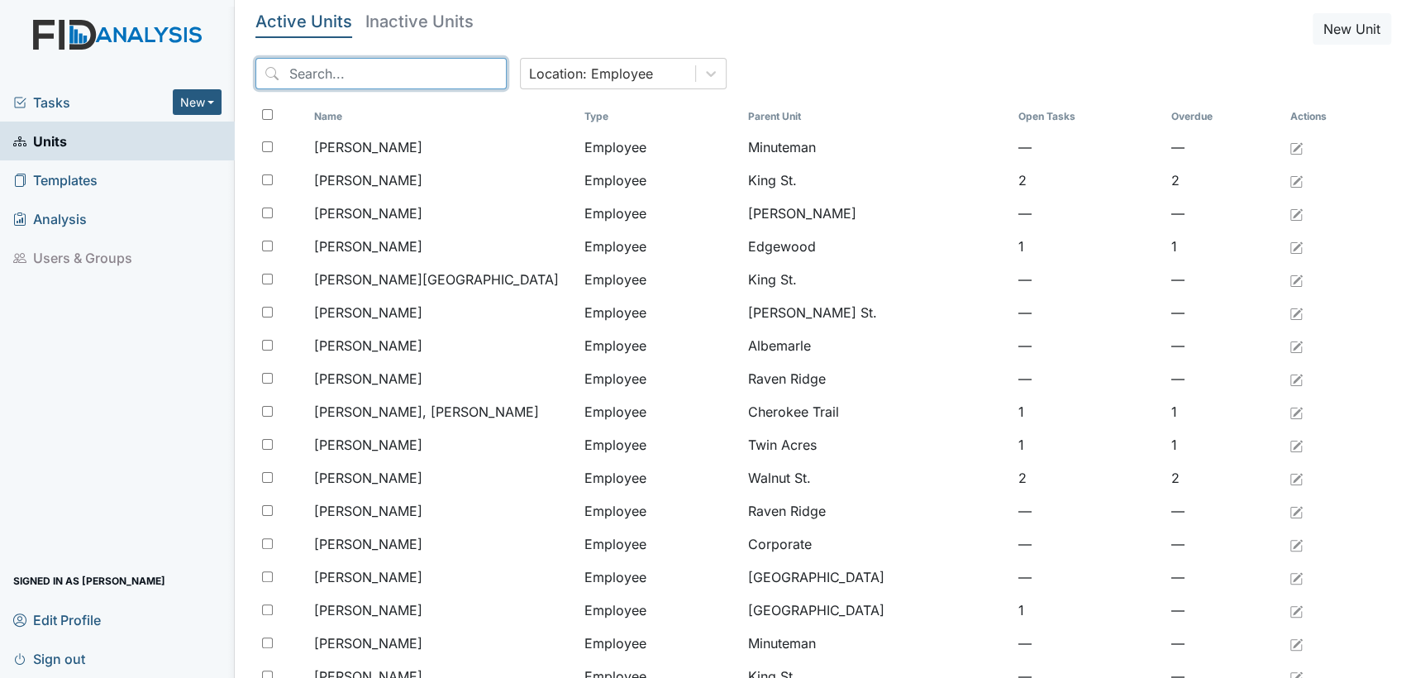
click at [363, 81] on input "search" at bounding box center [381, 73] width 251 height 31
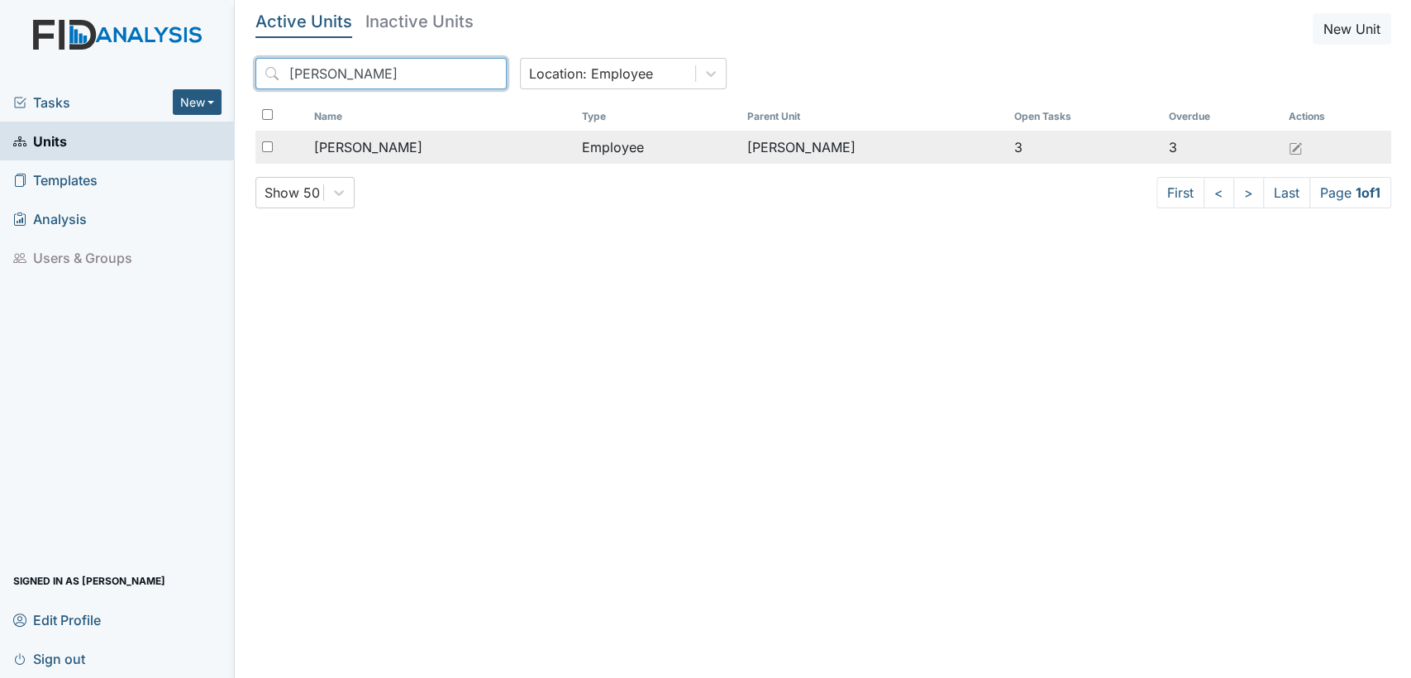
type input "[PERSON_NAME]"
click at [365, 155] on span "[PERSON_NAME]" at bounding box center [368, 147] width 108 height 20
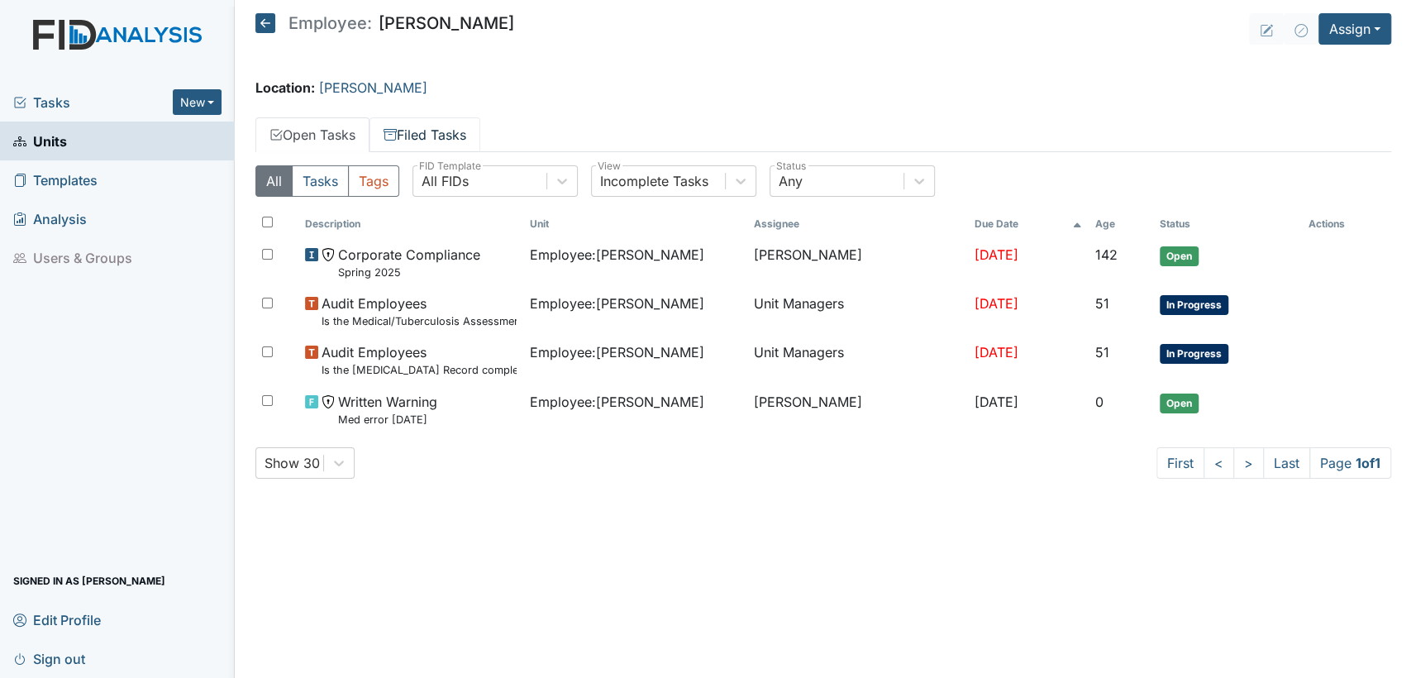
click at [397, 131] on icon at bounding box center [390, 132] width 13 height 6
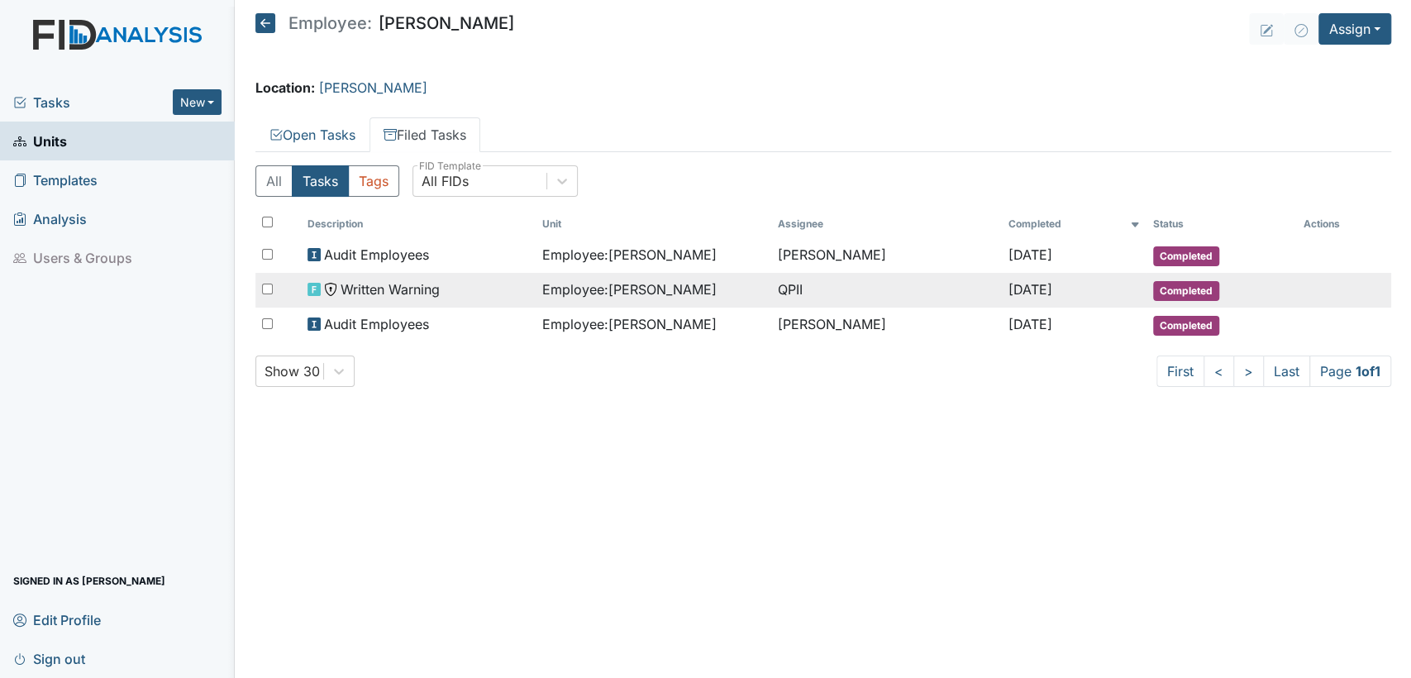
click at [698, 283] on span "Employee : [PERSON_NAME]" at bounding box center [629, 289] width 174 height 20
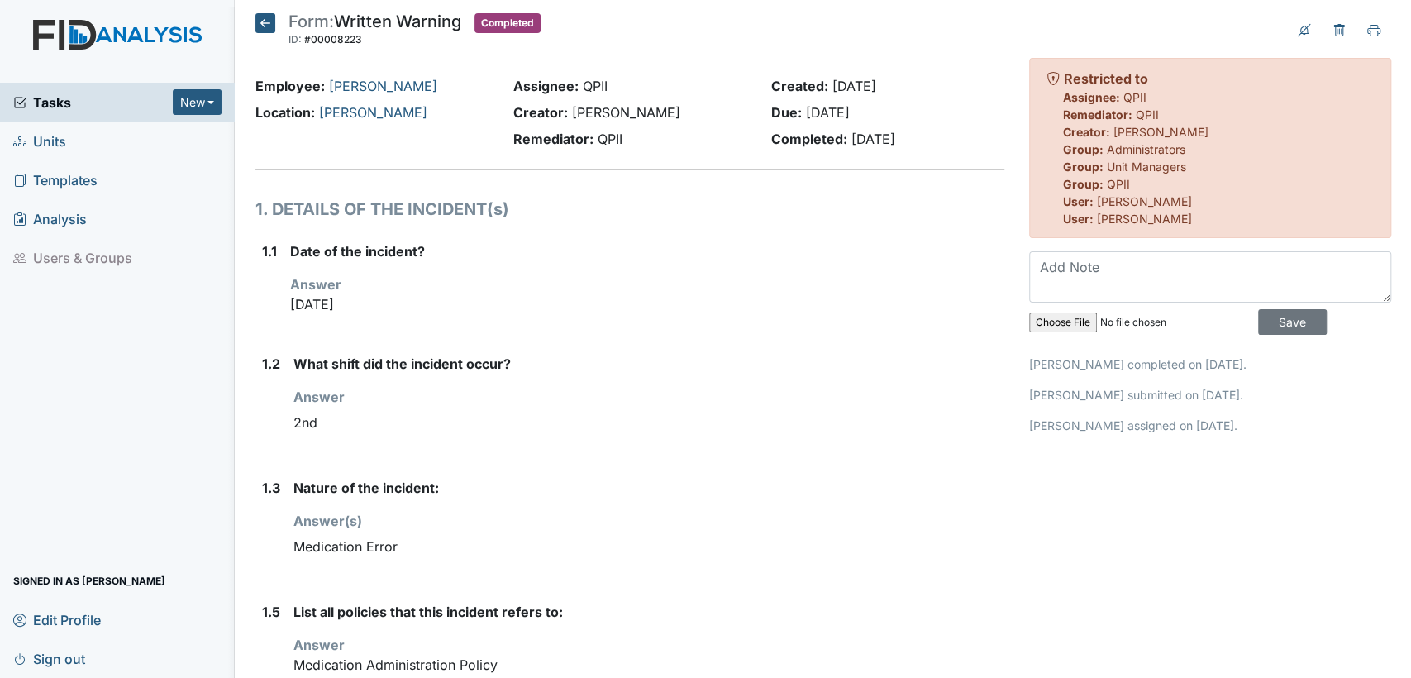
click at [57, 148] on span "Units" at bounding box center [39, 141] width 53 height 26
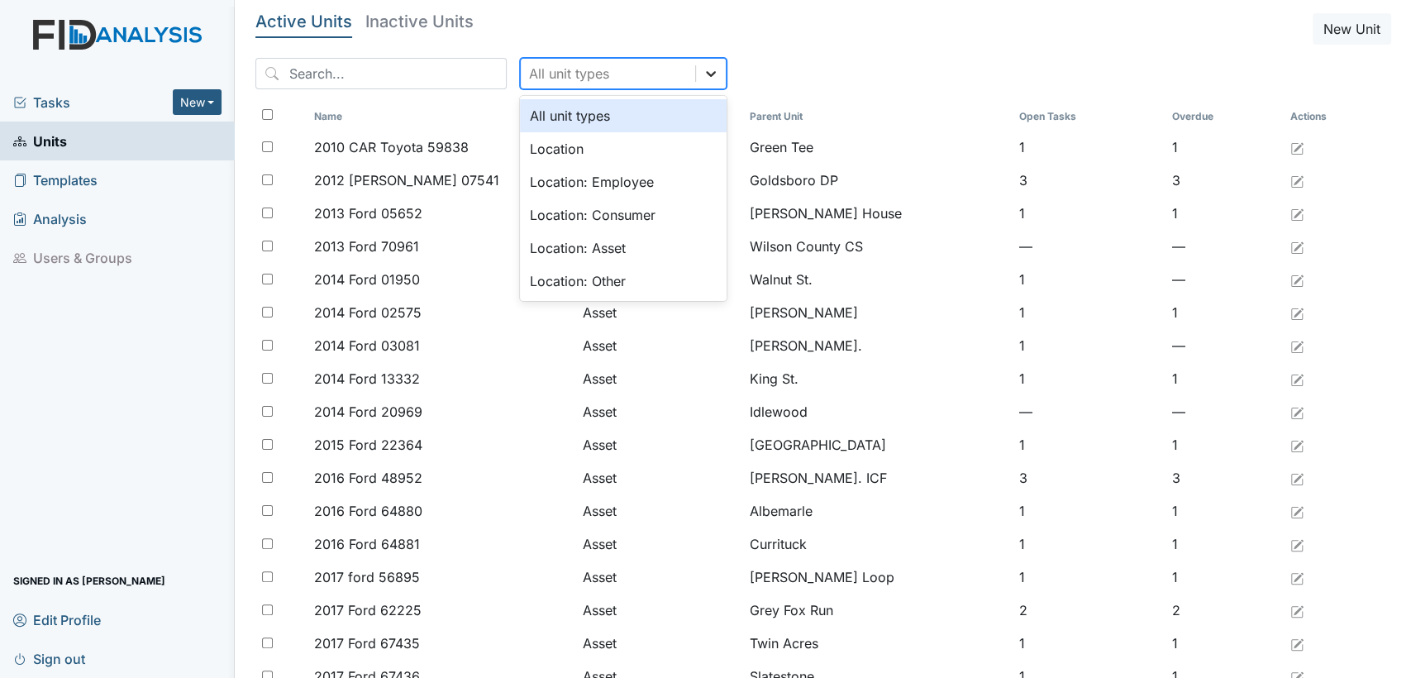
click at [696, 84] on div at bounding box center [711, 74] width 30 height 30
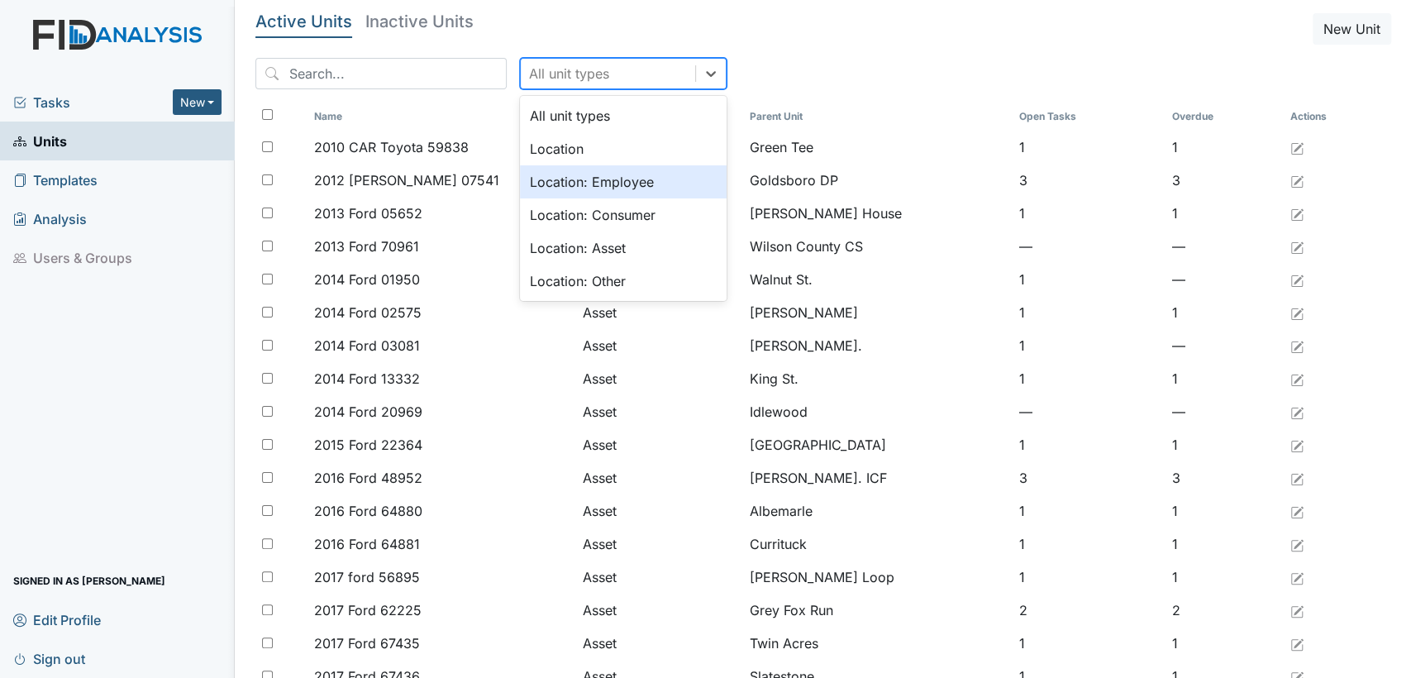
click at [629, 188] on div "Location: Employee" at bounding box center [623, 181] width 207 height 33
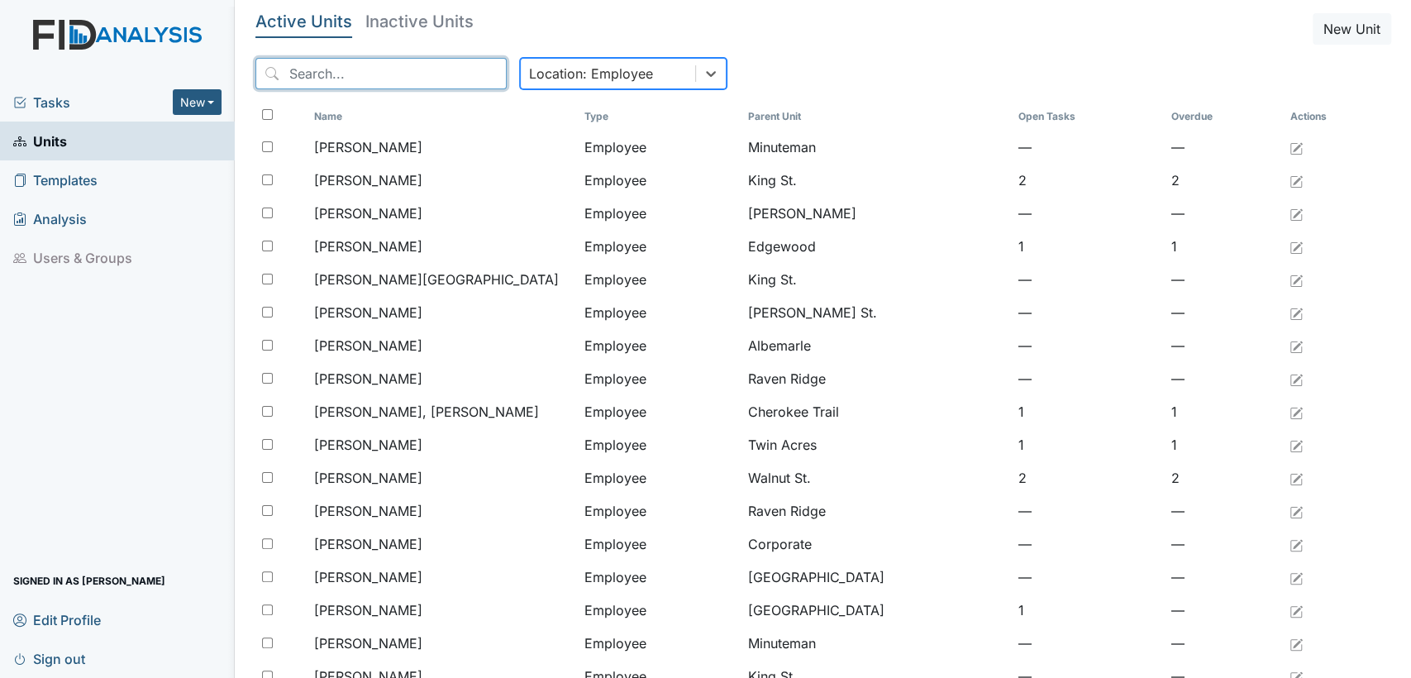
click at [332, 81] on input "search" at bounding box center [381, 73] width 251 height 31
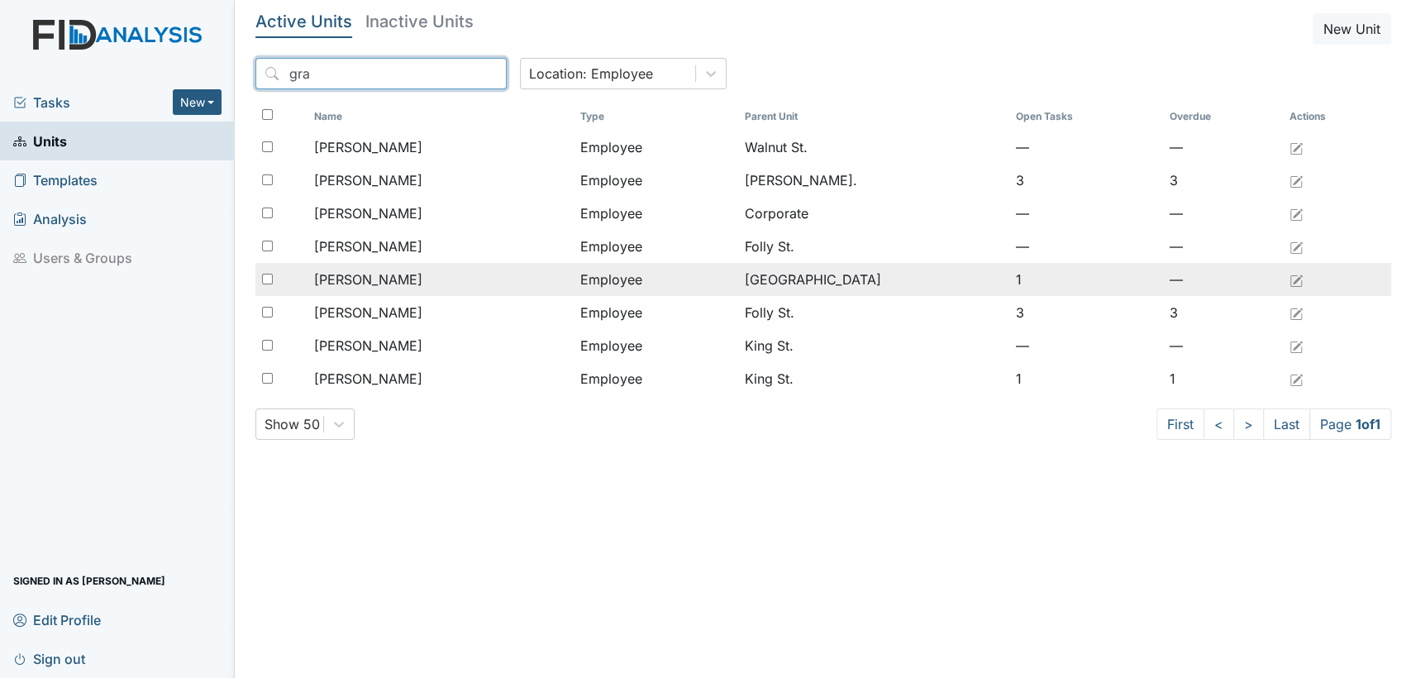
type input "gra"
click at [378, 291] on td "Graham, Tyesia" at bounding box center [441, 279] width 266 height 33
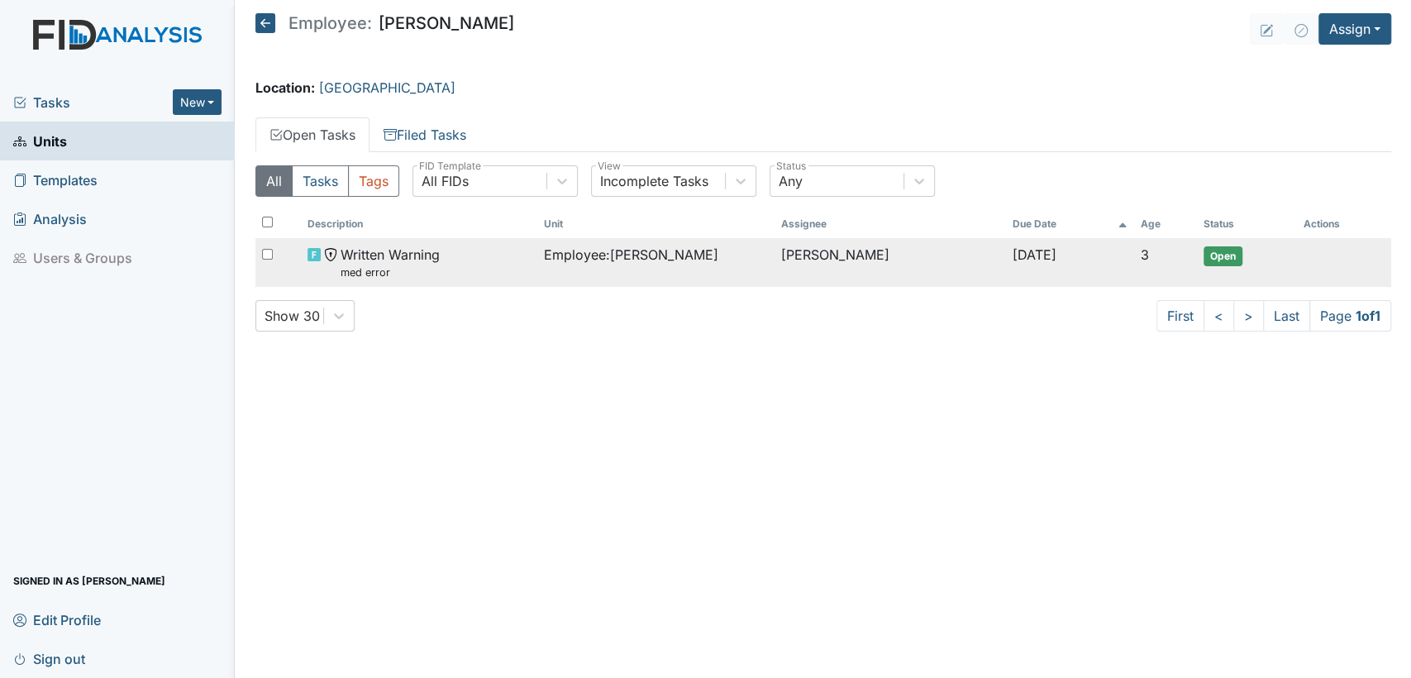
click at [1217, 252] on span "Open" at bounding box center [1223, 256] width 39 height 20
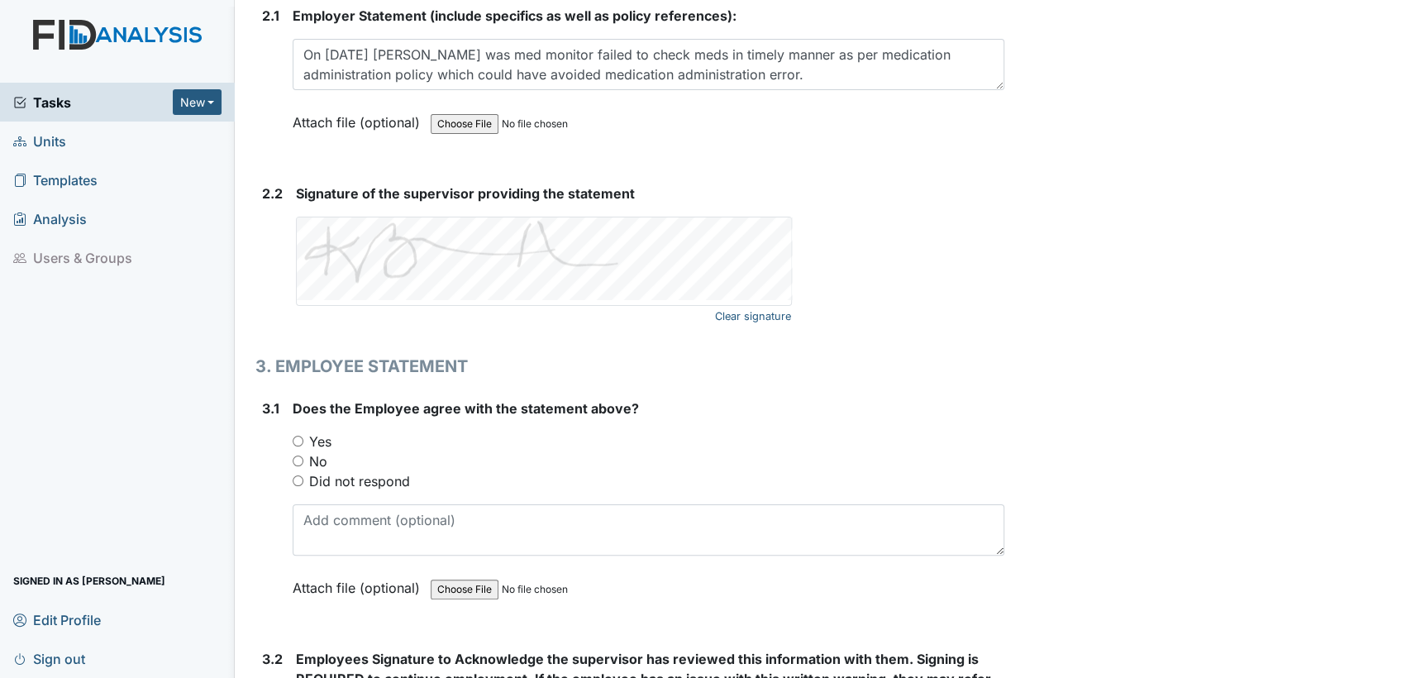
scroll to position [2659, 0]
